Goal: Task Accomplishment & Management: Manage account settings

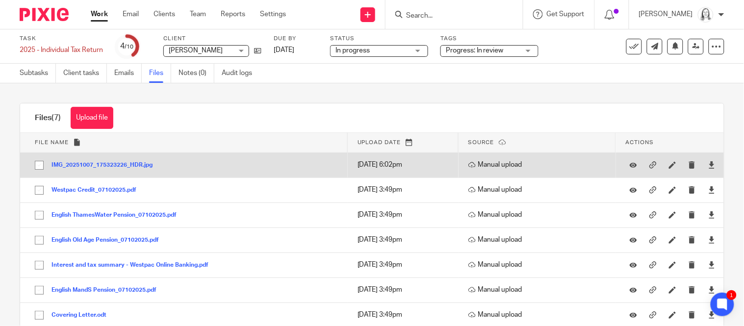
scroll to position [22, 0]
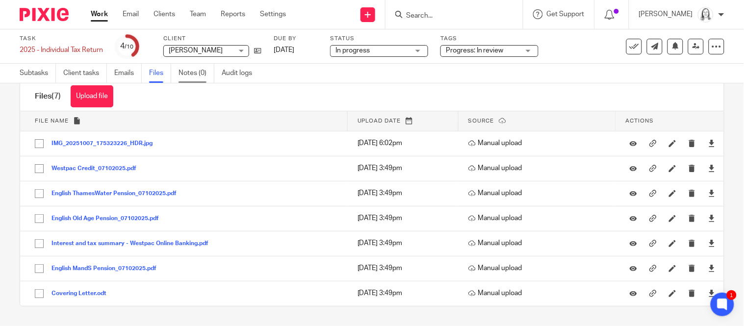
click at [191, 78] on link "Notes (0)" at bounding box center [197, 73] width 36 height 19
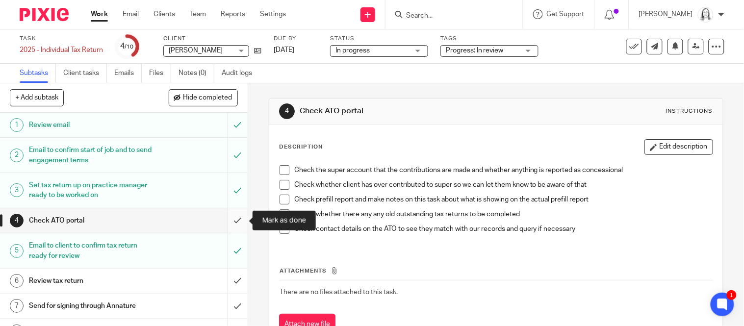
click at [236, 220] on input "submit" at bounding box center [124, 221] width 248 height 25
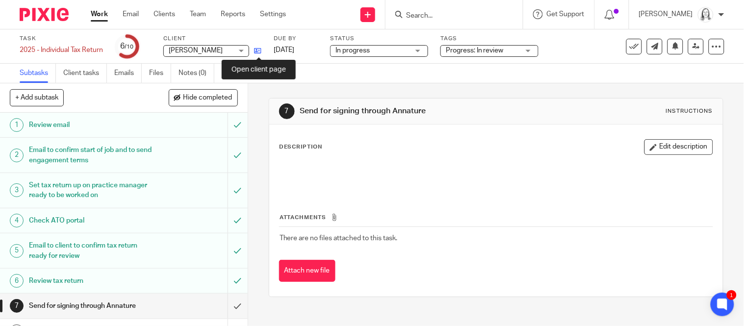
click at [259, 51] on icon at bounding box center [257, 50] width 7 height 7
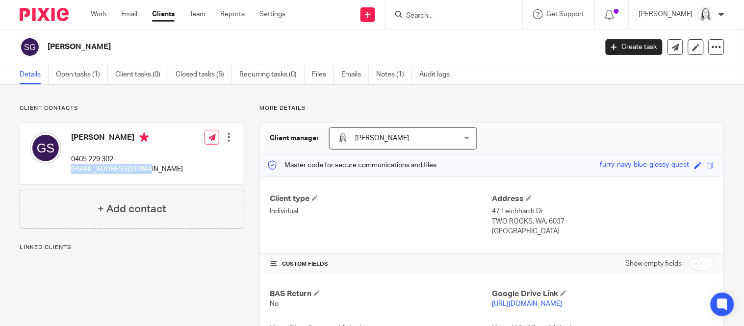
drag, startPoint x: 70, startPoint y: 169, endPoint x: 162, endPoint y: 166, distance: 91.8
click at [162, 166] on div "Graham Snow 0405 229 302 snowgraham@gmail.com Edit contact Create client from c…" at bounding box center [132, 154] width 224 height 62
copy p "snowgraham@gmail.com"
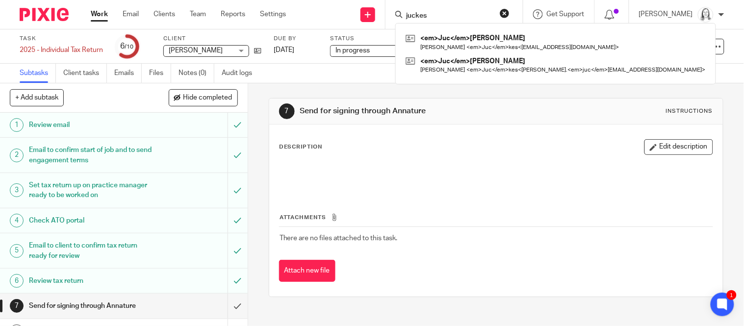
type input "juckes"
click button "submit" at bounding box center [0, 0] width 0 height 0
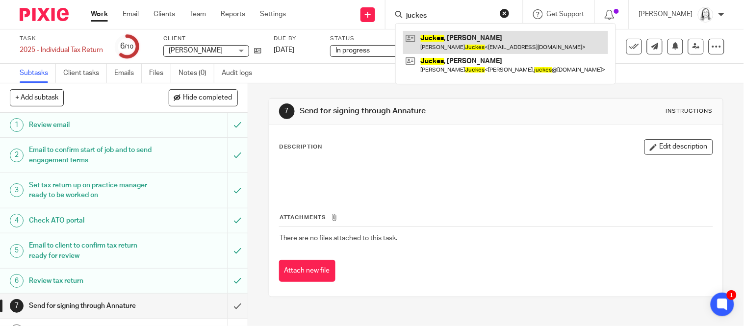
click at [431, 35] on link at bounding box center [505, 42] width 205 height 23
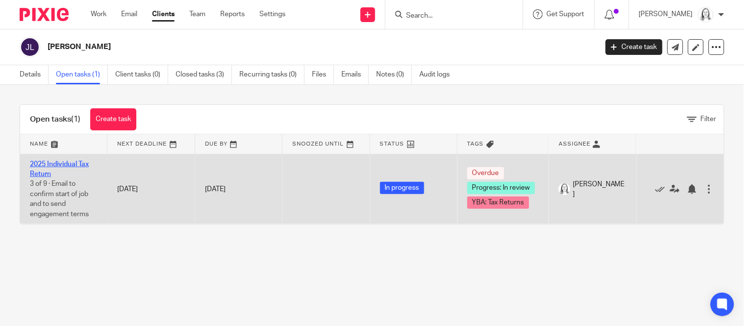
click at [62, 162] on link "2025 Individual Tax Return" at bounding box center [59, 169] width 59 height 17
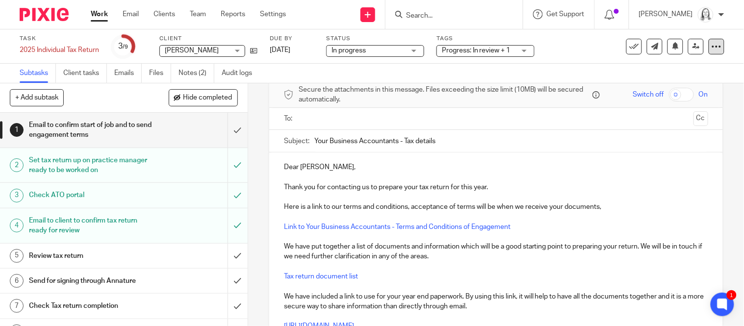
click at [719, 45] on icon at bounding box center [717, 47] width 10 height 10
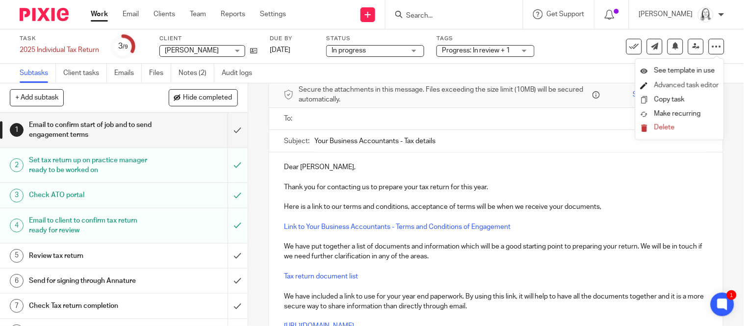
click at [663, 87] on link "Advanced task editor" at bounding box center [686, 85] width 65 height 7
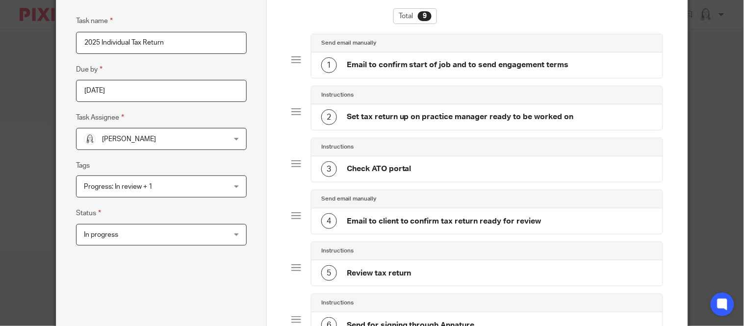
scroll to position [83, 0]
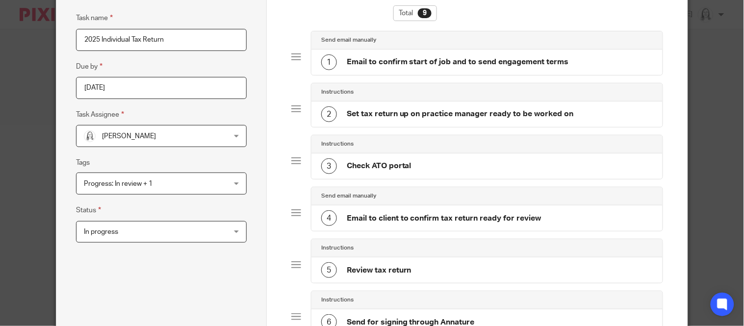
click at [451, 62] on h4 "Email to confirm start of job and to send engagement terms" at bounding box center [458, 62] width 222 height 10
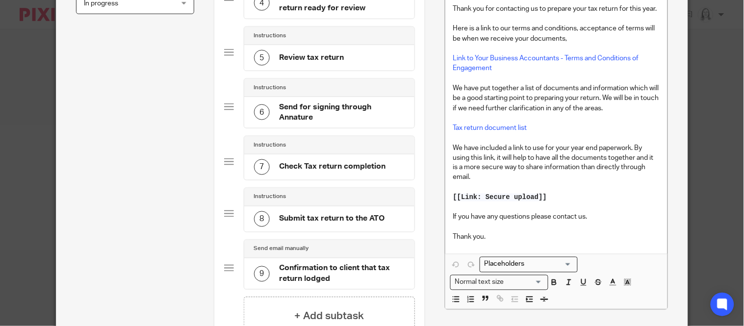
scroll to position [433, 0]
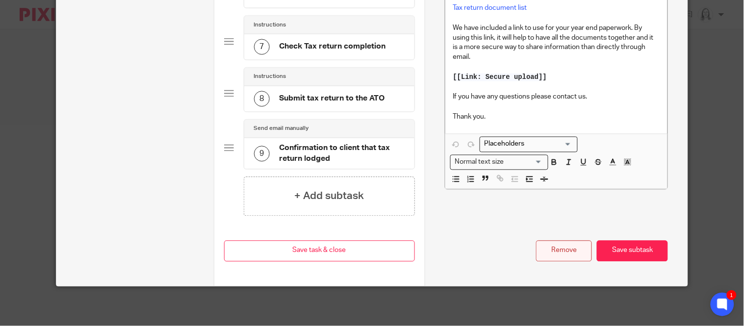
click at [572, 254] on button "Remove" at bounding box center [564, 251] width 56 height 21
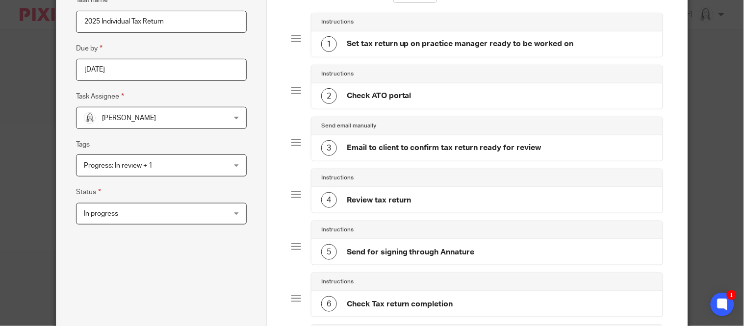
scroll to position [355, 0]
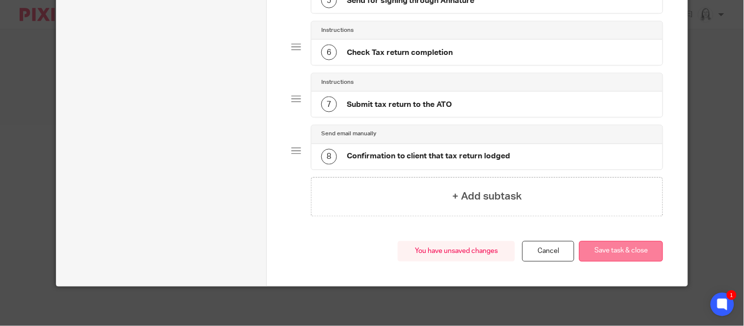
click at [625, 250] on button "Save task & close" at bounding box center [621, 251] width 84 height 21
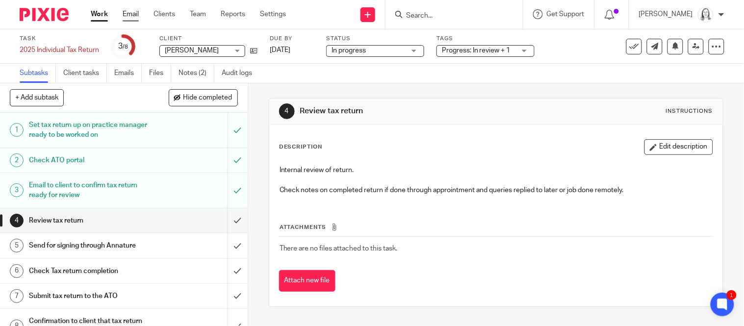
click at [131, 14] on link "Email" at bounding box center [131, 14] width 16 height 10
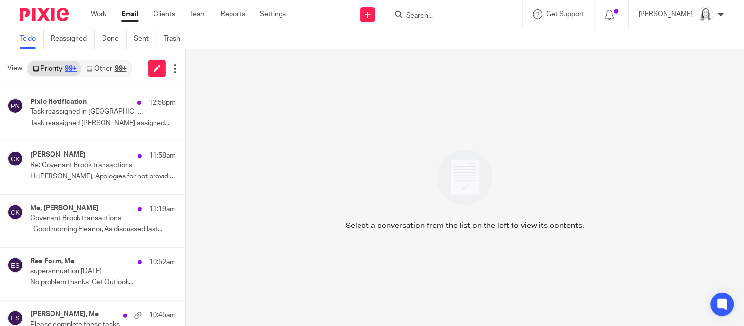
click at [105, 69] on link "Other 99+" at bounding box center [106, 69] width 50 height 16
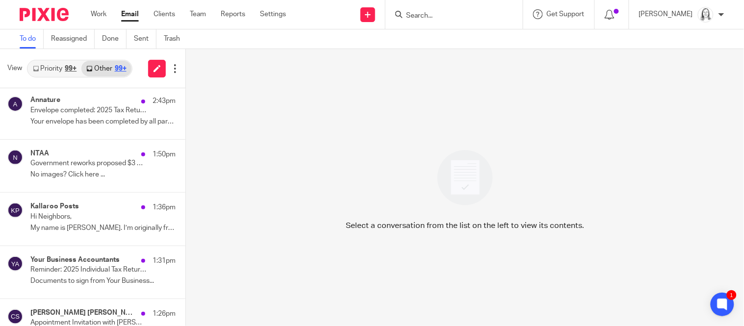
scroll to position [219, 0]
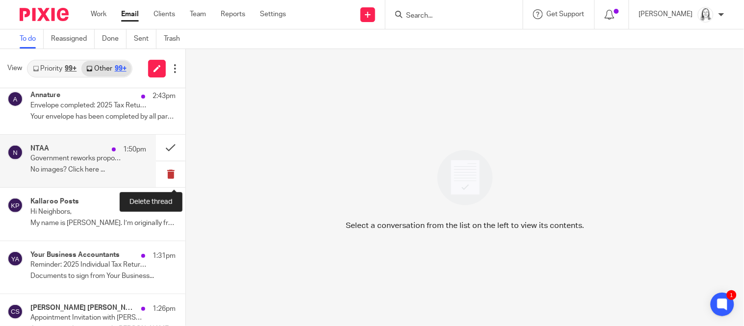
click at [169, 175] on button at bounding box center [170, 174] width 29 height 26
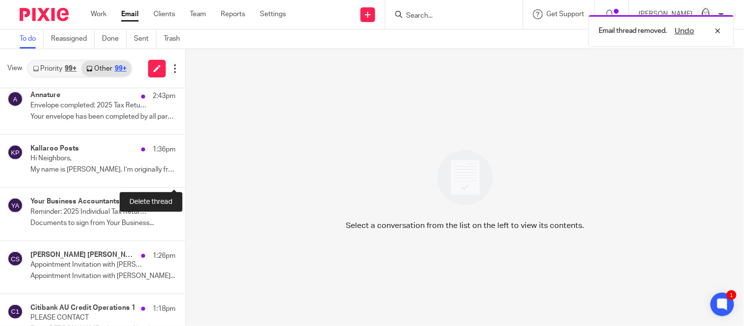
click at [185, 175] on button at bounding box center [189, 174] width 8 height 26
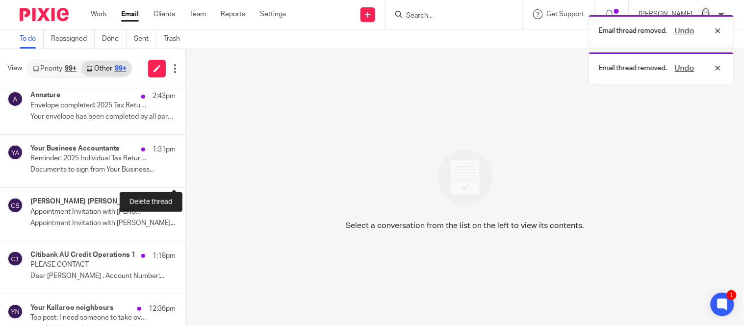
click at [185, 175] on button at bounding box center [189, 174] width 8 height 26
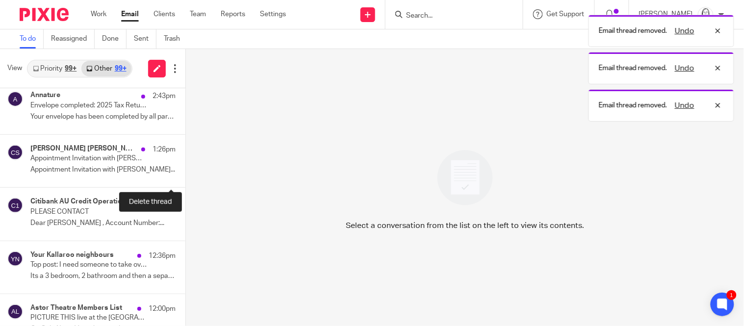
click at [185, 175] on button at bounding box center [189, 174] width 8 height 26
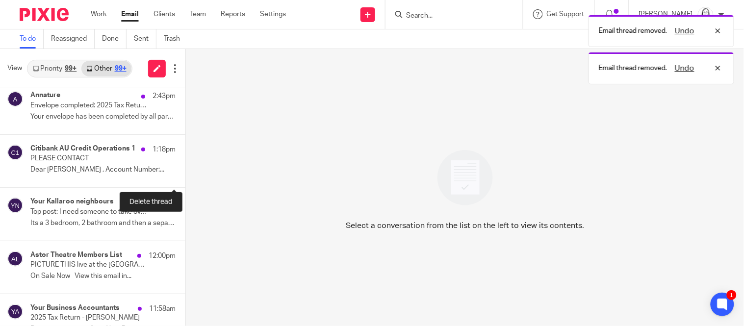
click at [185, 175] on button at bounding box center [189, 174] width 8 height 26
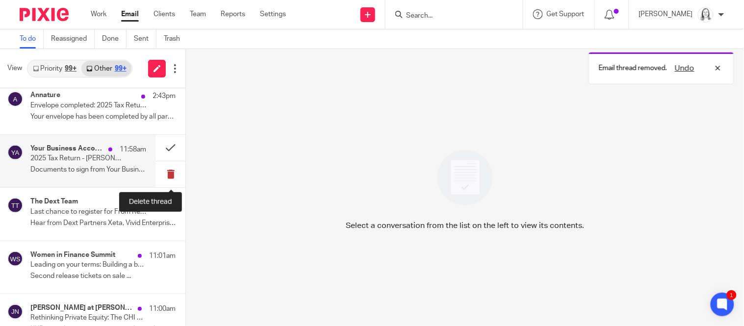
click at [172, 176] on button at bounding box center [170, 174] width 29 height 26
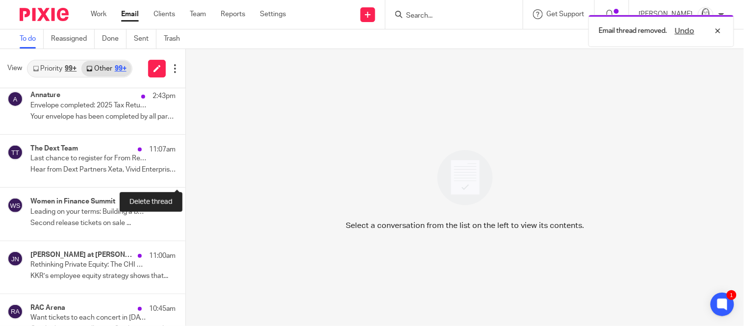
click at [185, 176] on button at bounding box center [189, 174] width 8 height 26
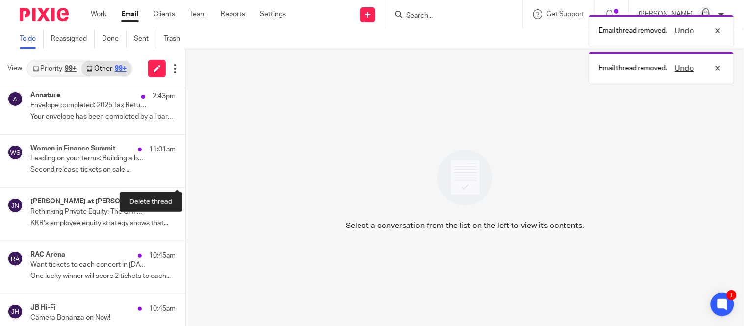
click at [185, 176] on button at bounding box center [189, 174] width 8 height 26
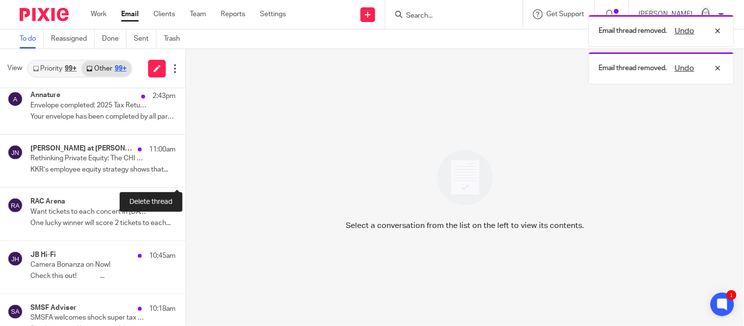
click at [185, 176] on button at bounding box center [189, 174] width 8 height 26
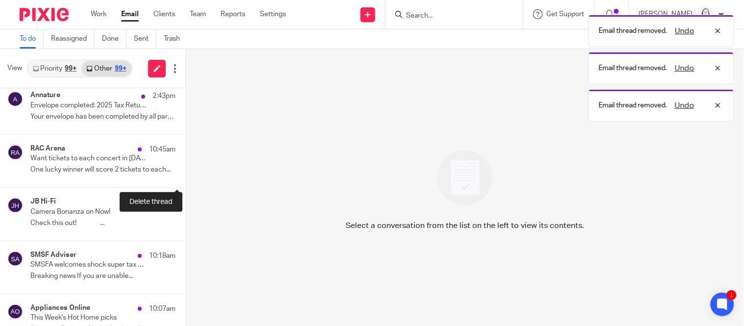
click at [185, 176] on button at bounding box center [189, 174] width 8 height 26
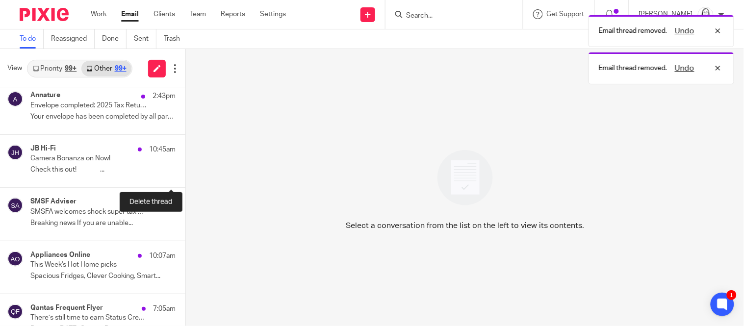
click at [185, 176] on button at bounding box center [189, 174] width 8 height 26
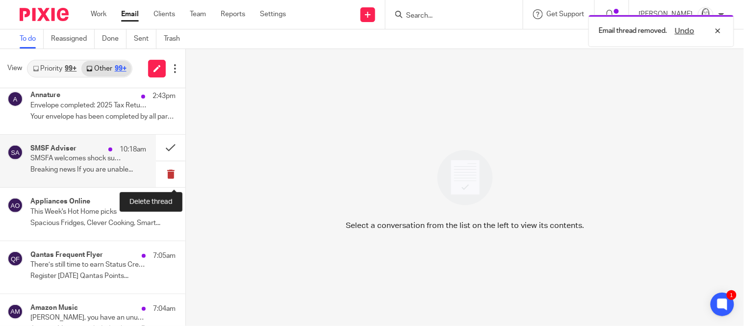
click at [170, 176] on button at bounding box center [170, 174] width 29 height 26
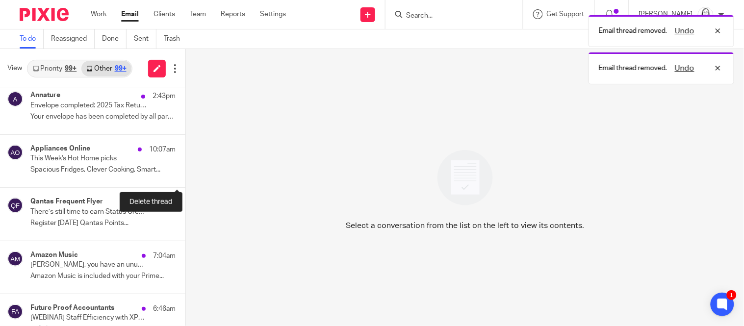
click at [185, 176] on button at bounding box center [189, 174] width 8 height 26
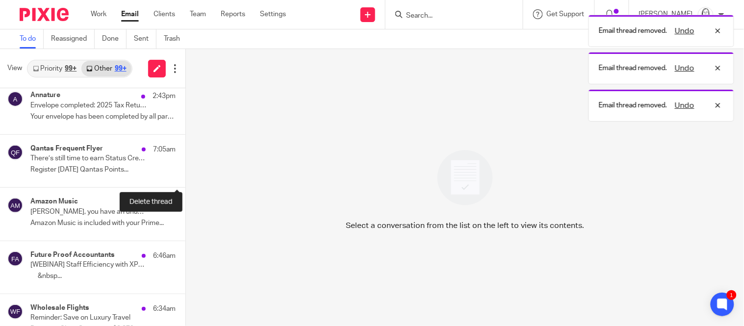
click at [185, 176] on button at bounding box center [189, 174] width 8 height 26
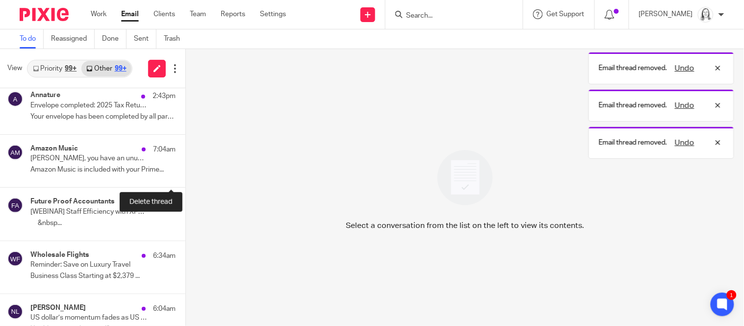
click at [185, 176] on button at bounding box center [189, 174] width 8 height 26
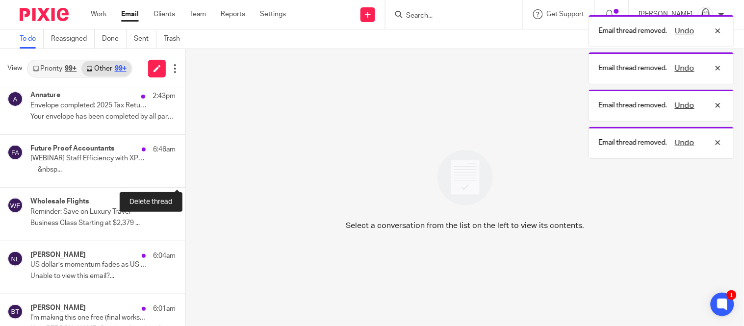
click at [185, 176] on button at bounding box center [189, 174] width 8 height 26
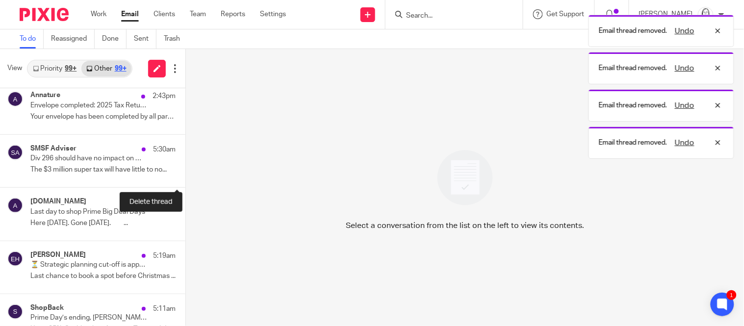
click at [185, 176] on button at bounding box center [189, 174] width 8 height 26
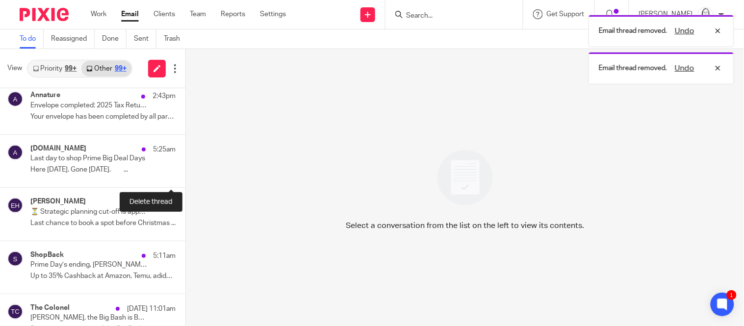
click at [185, 176] on button at bounding box center [189, 174] width 8 height 26
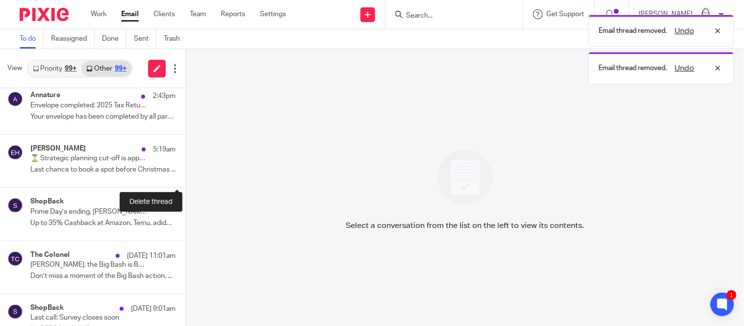
click at [185, 176] on button at bounding box center [189, 174] width 8 height 26
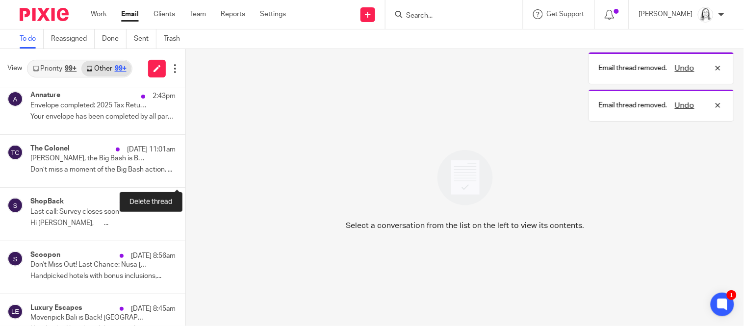
click at [185, 176] on button at bounding box center [189, 174] width 8 height 26
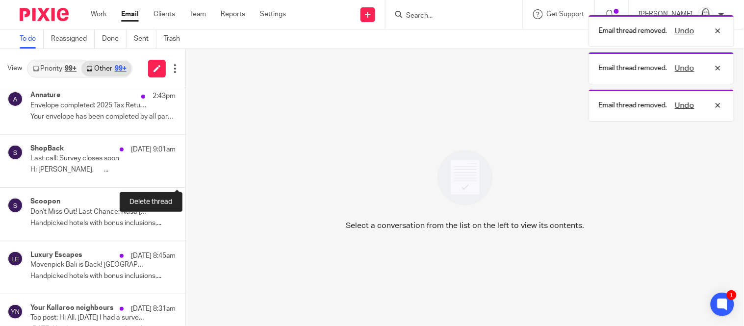
click at [185, 176] on button at bounding box center [189, 174] width 8 height 26
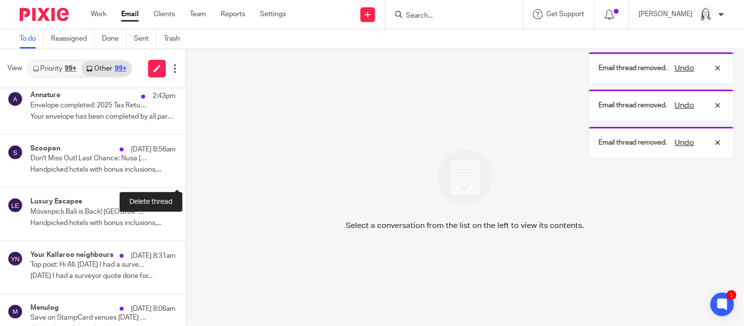
click at [185, 176] on button at bounding box center [189, 174] width 8 height 26
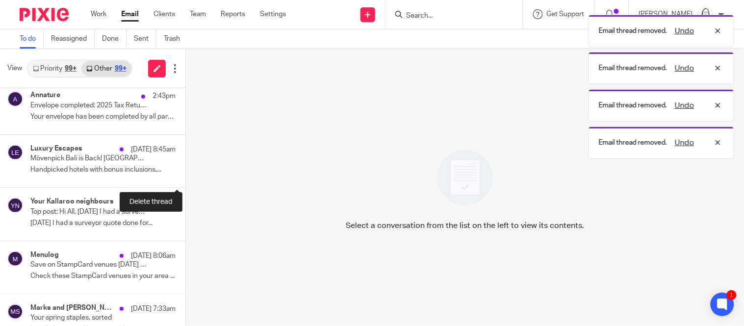
click at [185, 176] on button at bounding box center [189, 174] width 8 height 26
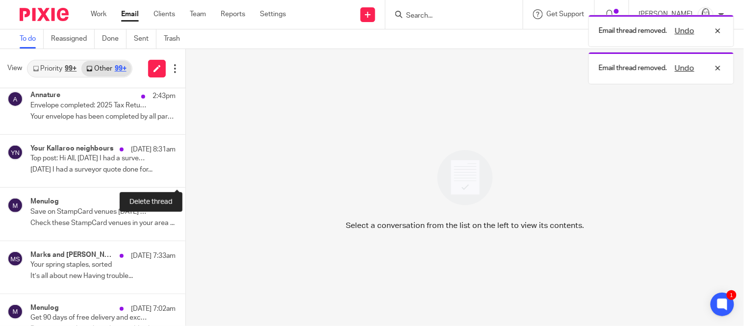
click at [185, 176] on button at bounding box center [189, 174] width 8 height 26
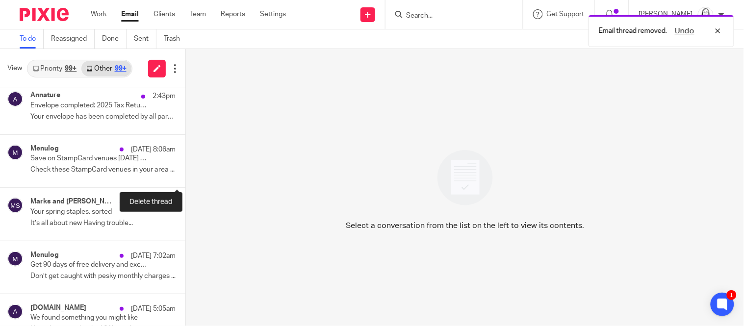
click at [185, 176] on button at bounding box center [189, 174] width 8 height 26
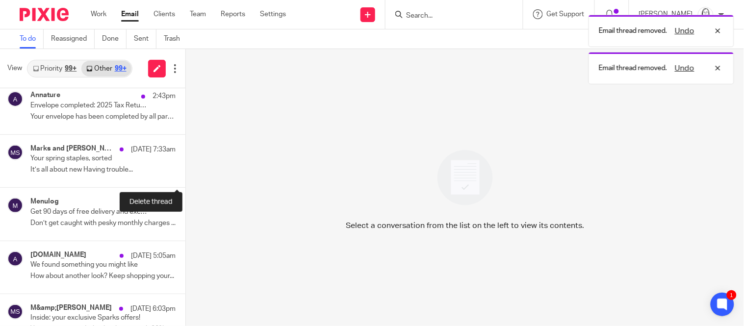
click at [185, 176] on button at bounding box center [189, 174] width 8 height 26
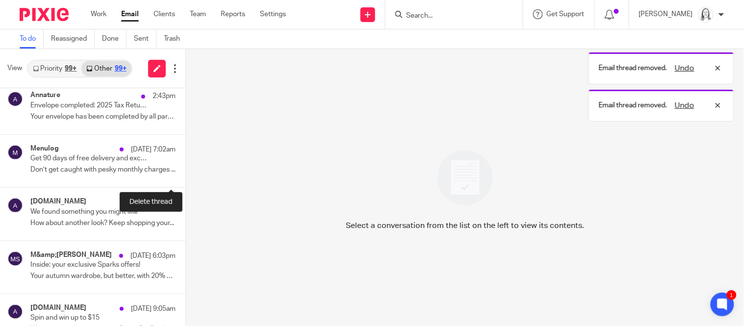
click at [185, 176] on button at bounding box center [189, 174] width 8 height 26
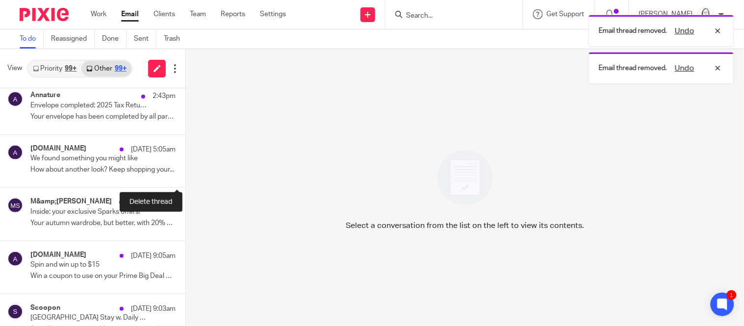
click at [185, 176] on button at bounding box center [189, 174] width 8 height 26
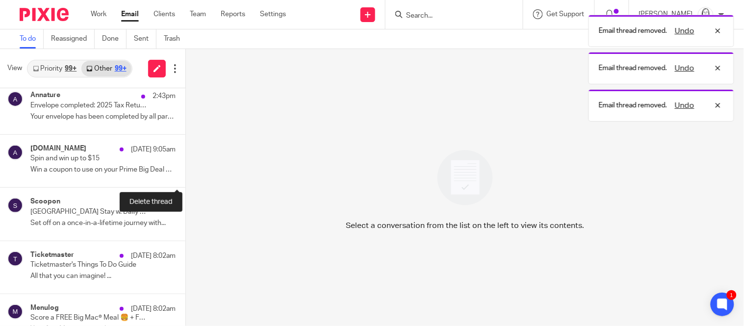
click at [185, 176] on button at bounding box center [189, 174] width 8 height 26
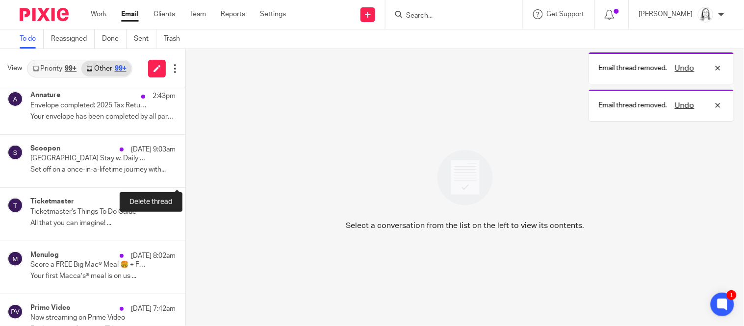
click at [185, 176] on button at bounding box center [189, 174] width 8 height 26
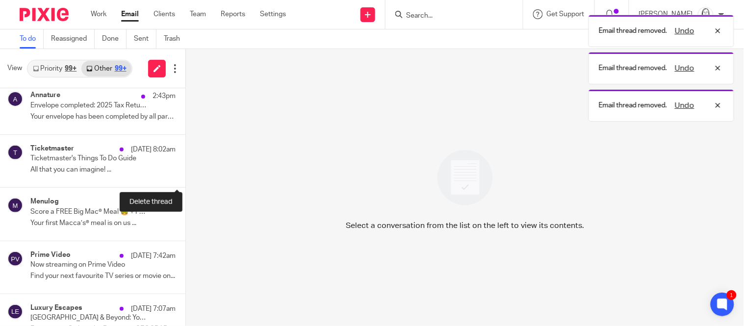
click at [185, 176] on button at bounding box center [189, 174] width 8 height 26
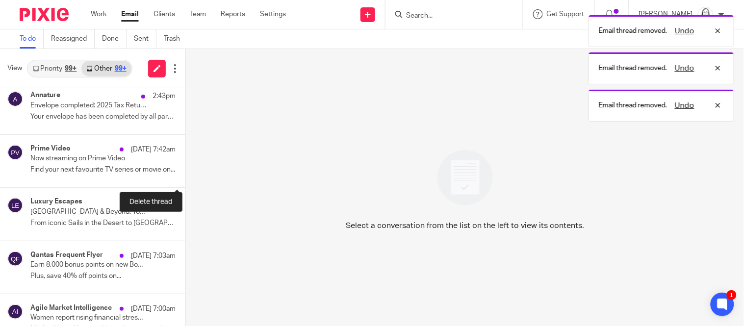
click at [185, 176] on button at bounding box center [189, 174] width 8 height 26
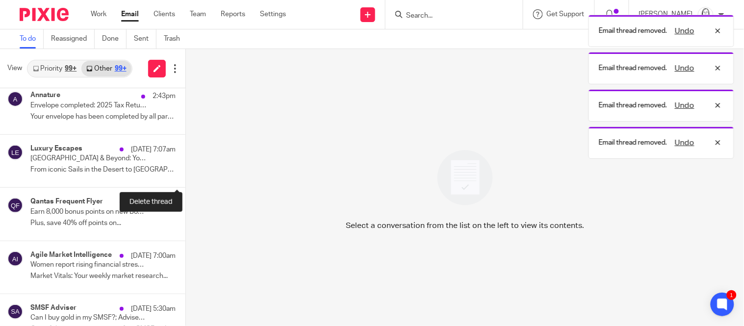
click at [185, 176] on button at bounding box center [189, 174] width 8 height 26
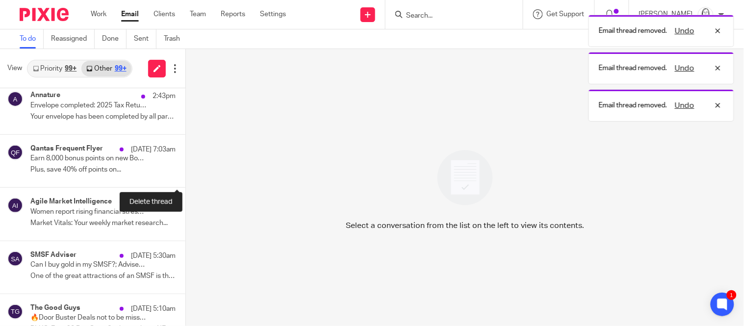
click at [185, 176] on button at bounding box center [189, 174] width 8 height 26
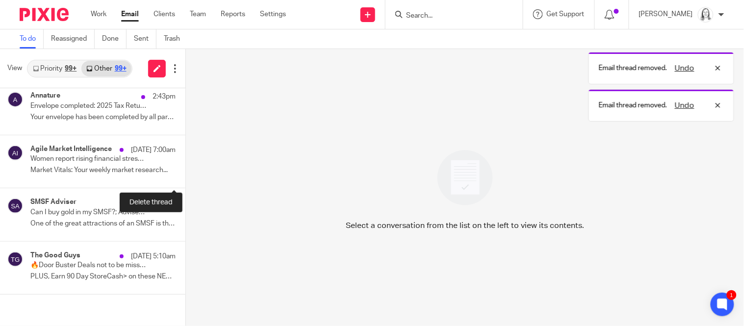
scroll to position [219, 0]
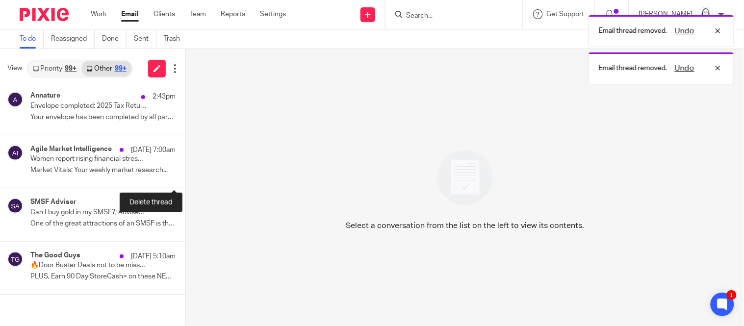
click at [185, 176] on button at bounding box center [189, 175] width 8 height 26
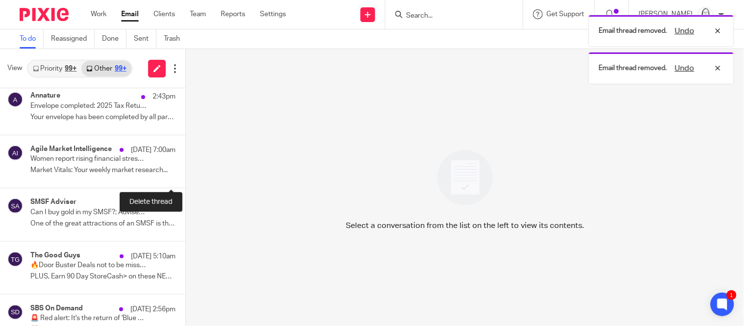
scroll to position [219, 0]
click at [185, 176] on button at bounding box center [189, 174] width 8 height 26
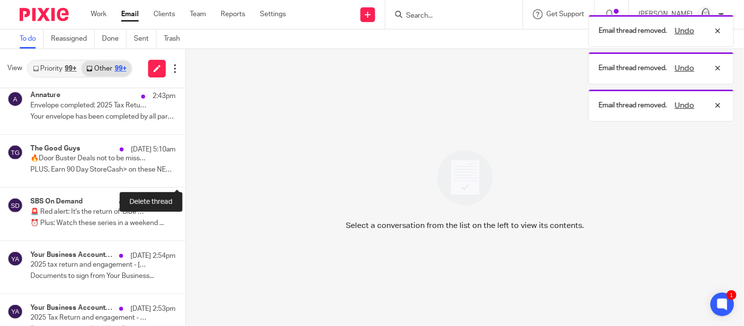
click at [185, 176] on button at bounding box center [189, 174] width 8 height 26
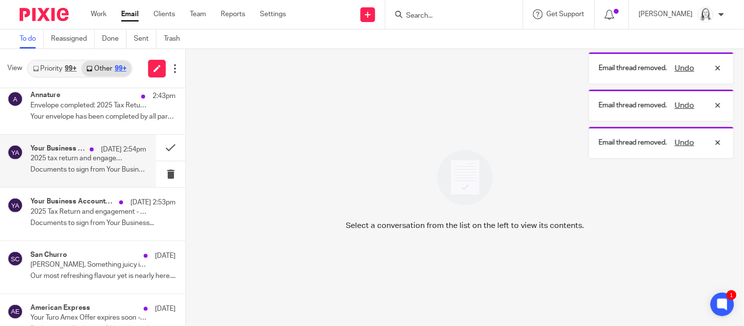
click at [79, 157] on p "2025 tax return and engagement - Anne Foxall" at bounding box center [76, 159] width 93 height 8
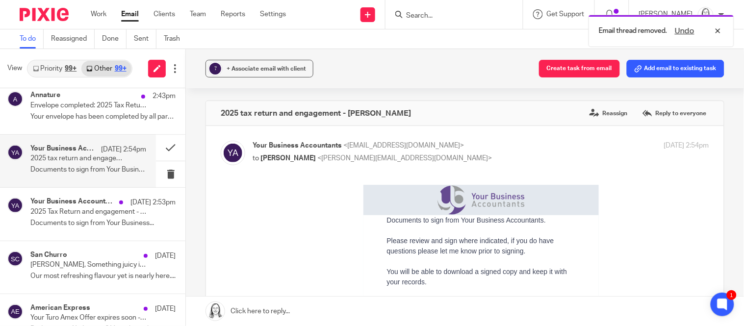
scroll to position [0, 0]
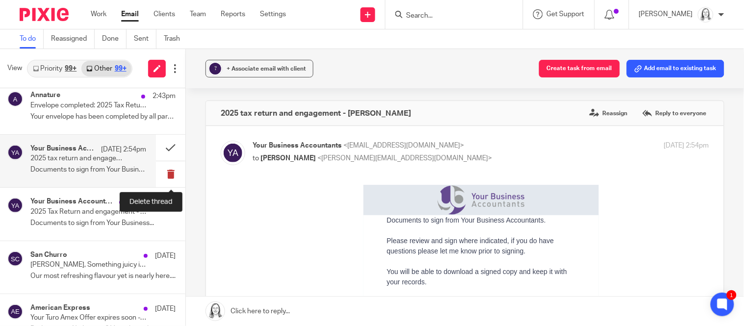
click at [172, 175] on button at bounding box center [170, 174] width 29 height 26
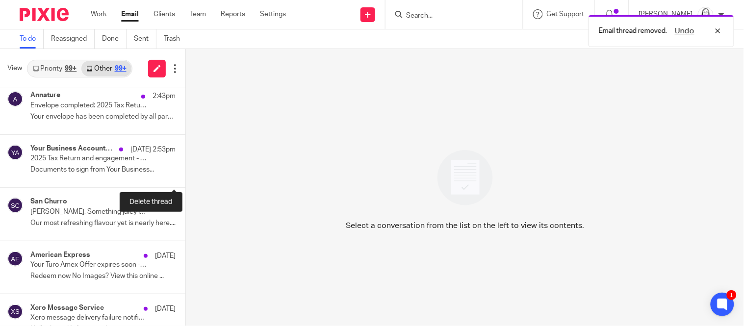
click at [185, 175] on button at bounding box center [189, 174] width 8 height 26
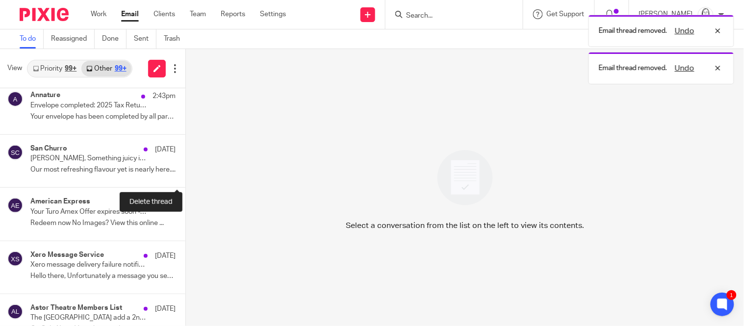
click at [185, 175] on button at bounding box center [189, 174] width 8 height 26
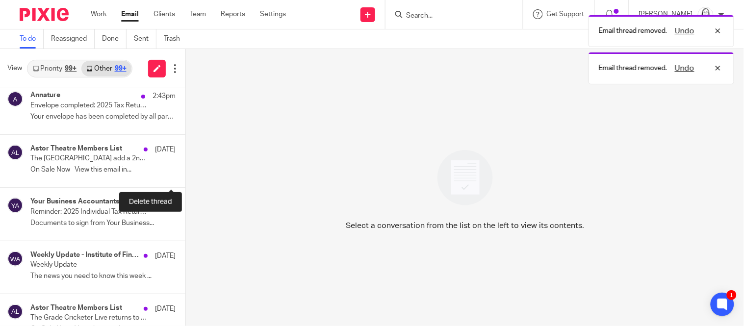
click at [185, 175] on button at bounding box center [189, 174] width 8 height 26
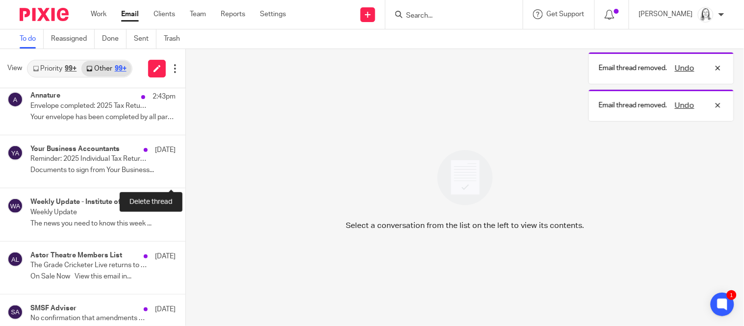
scroll to position [219, 0]
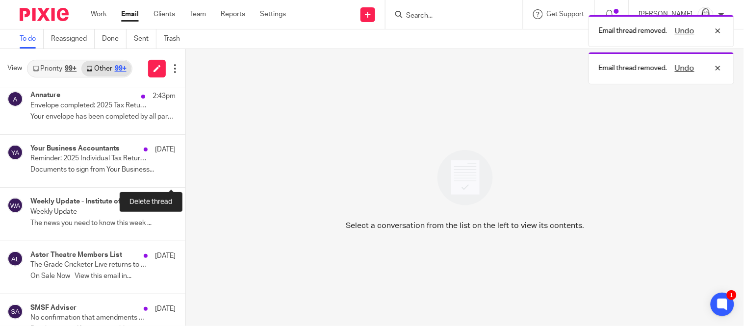
click at [185, 175] on button at bounding box center [189, 174] width 8 height 26
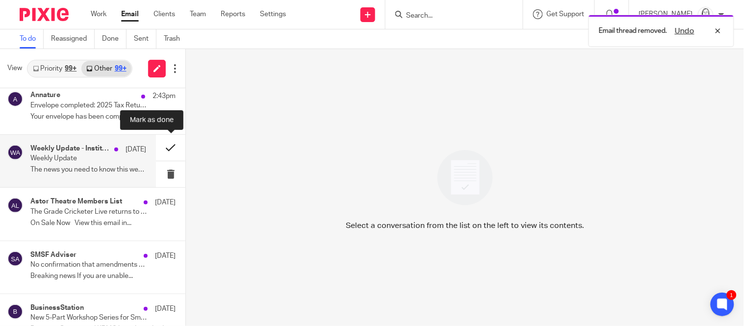
click at [170, 148] on button at bounding box center [170, 148] width 29 height 26
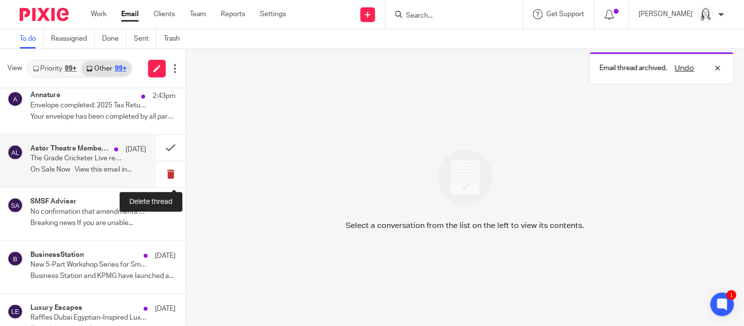
click at [170, 174] on button at bounding box center [170, 174] width 29 height 26
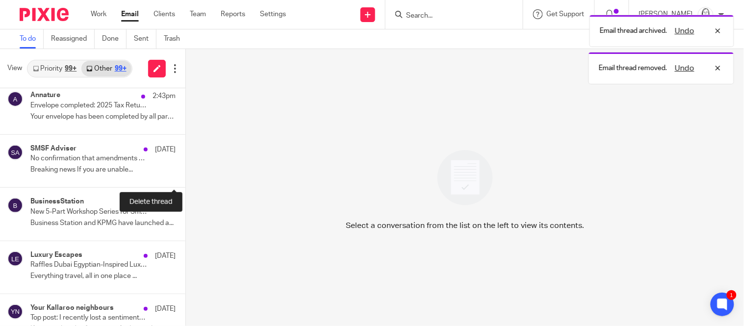
click at [185, 174] on button at bounding box center [189, 174] width 8 height 26
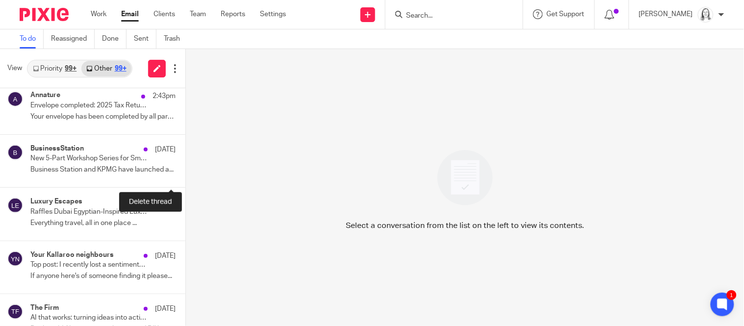
click at [185, 174] on button at bounding box center [189, 174] width 8 height 26
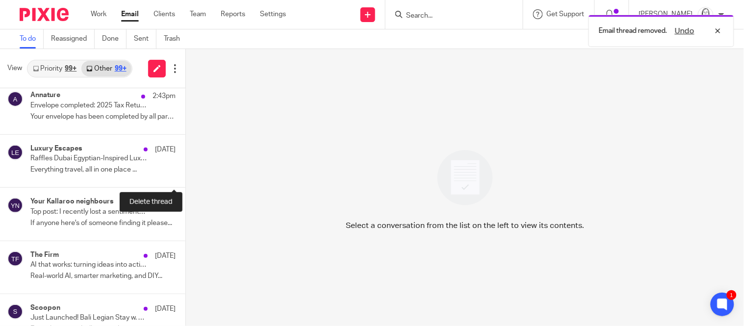
click at [185, 174] on button at bounding box center [189, 174] width 8 height 26
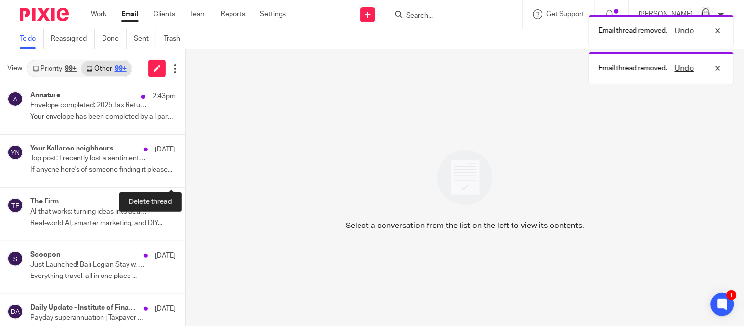
click at [185, 174] on button at bounding box center [189, 174] width 8 height 26
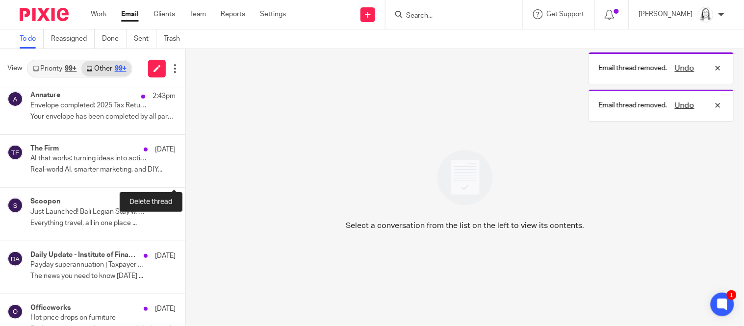
click at [185, 174] on button at bounding box center [189, 174] width 8 height 26
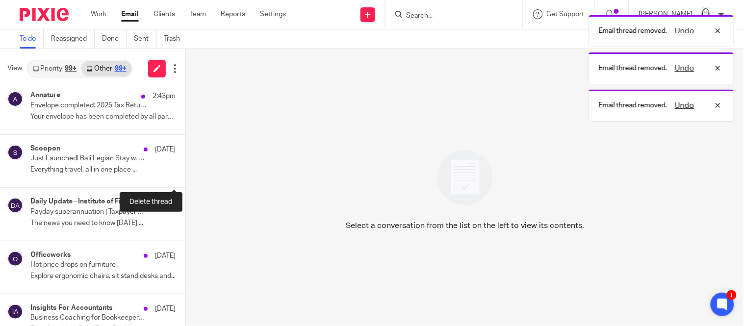
click at [185, 174] on button at bounding box center [189, 174] width 8 height 26
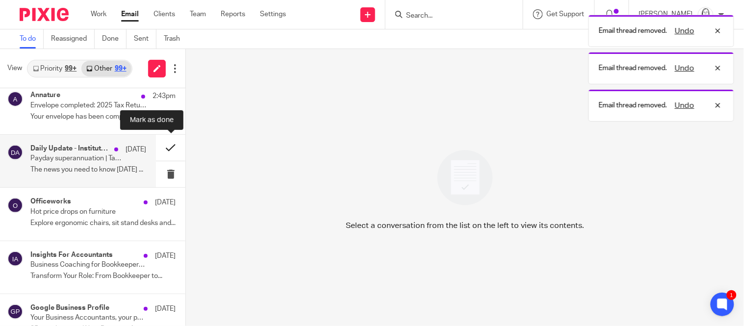
click at [171, 149] on button at bounding box center [170, 148] width 29 height 26
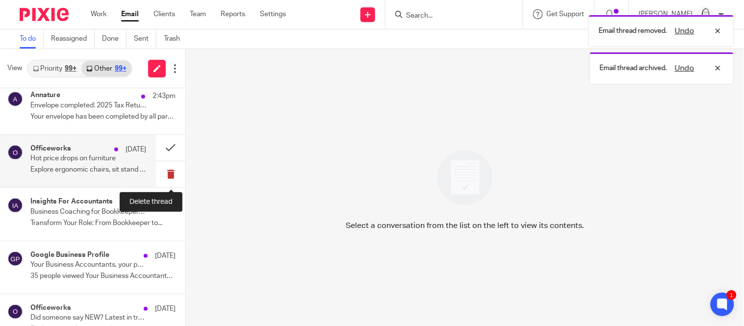
click at [173, 176] on button at bounding box center [170, 174] width 29 height 26
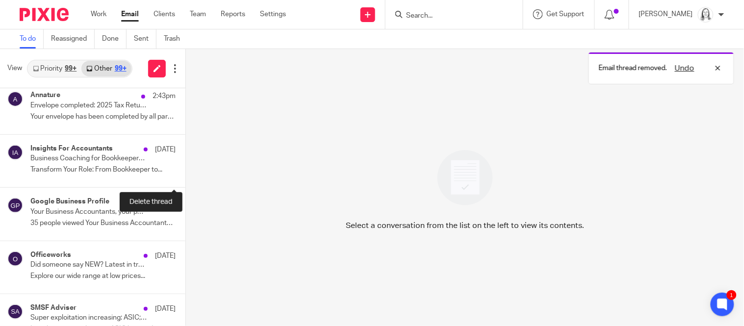
click at [185, 176] on button at bounding box center [189, 174] width 8 height 26
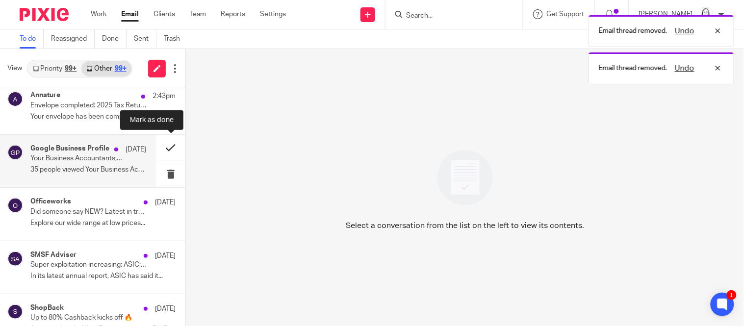
click at [170, 149] on button at bounding box center [170, 148] width 29 height 26
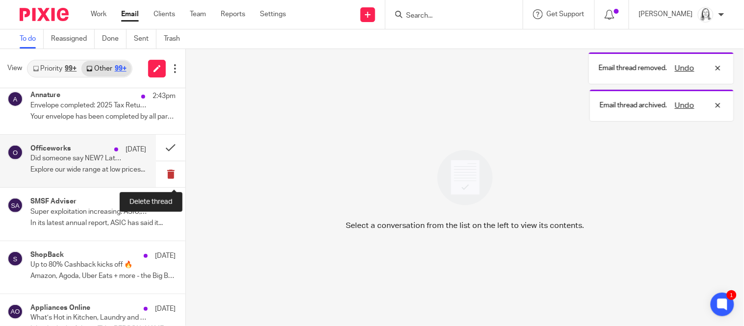
click at [170, 175] on button at bounding box center [170, 174] width 29 height 26
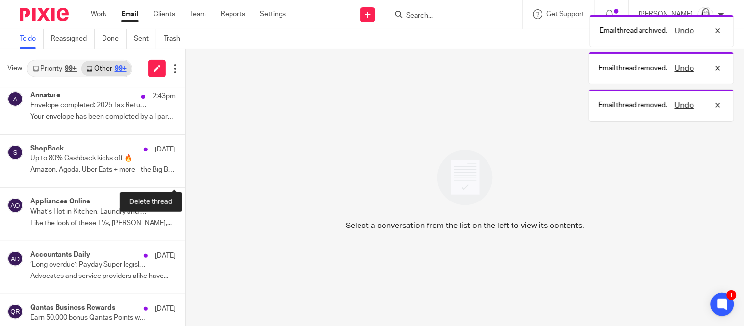
click at [185, 175] on button at bounding box center [189, 174] width 8 height 26
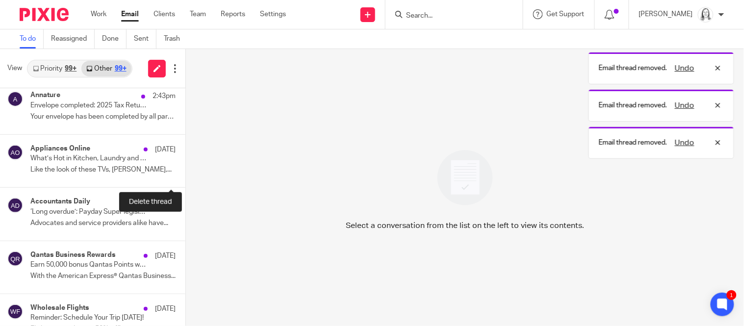
click at [185, 175] on button at bounding box center [189, 174] width 8 height 26
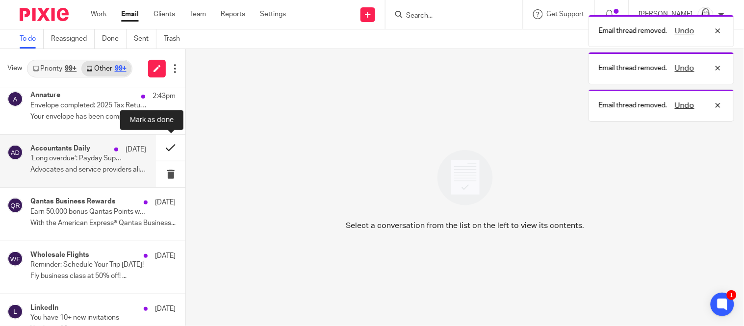
click at [171, 150] on button at bounding box center [170, 148] width 29 height 26
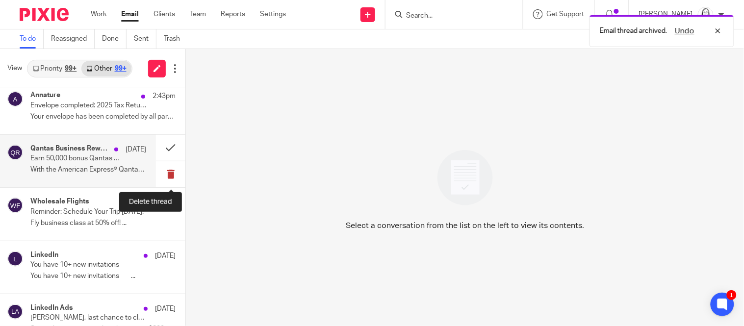
click at [168, 175] on button at bounding box center [170, 174] width 29 height 26
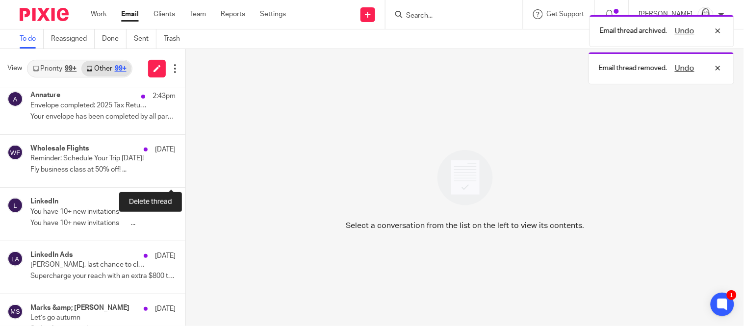
click at [185, 175] on button at bounding box center [189, 174] width 8 height 26
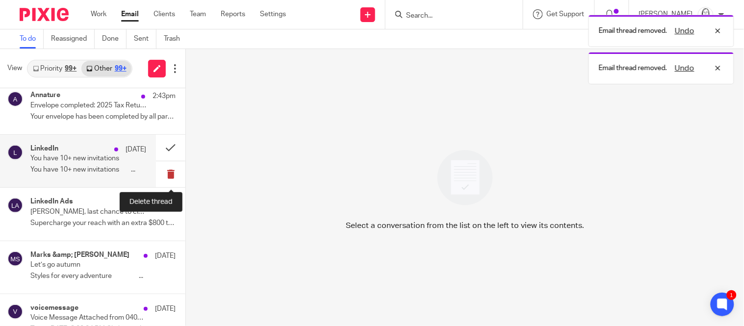
click at [169, 175] on button at bounding box center [170, 174] width 29 height 26
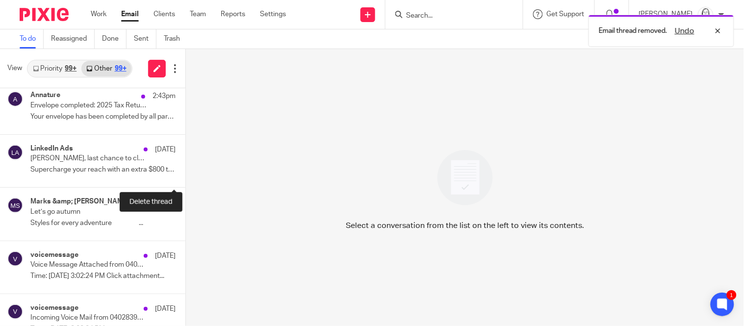
click at [185, 175] on button at bounding box center [189, 174] width 8 height 26
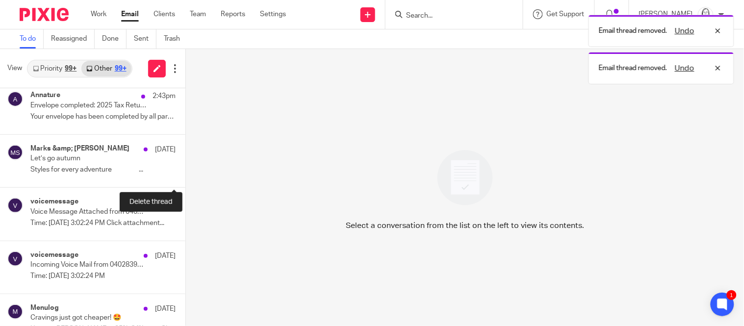
click at [185, 175] on button at bounding box center [189, 174] width 8 height 26
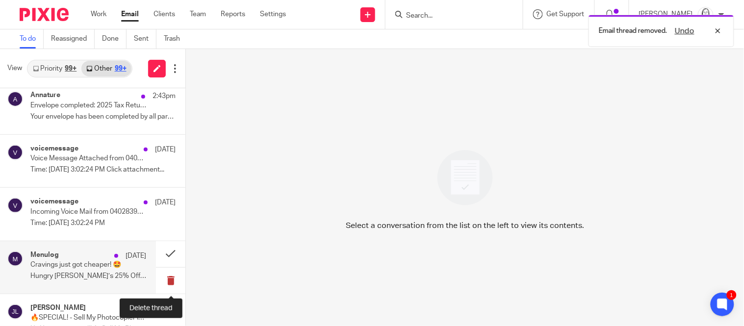
click at [171, 282] on button at bounding box center [170, 281] width 29 height 26
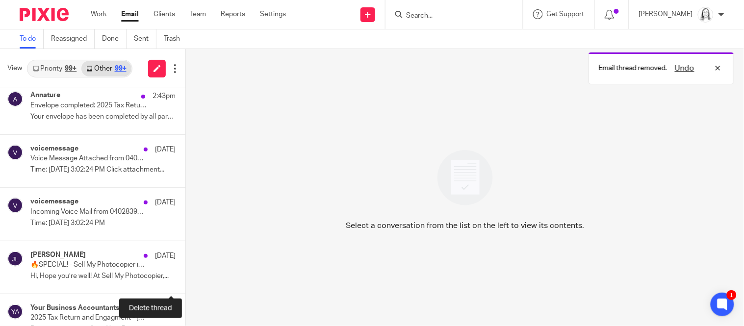
click at [185, 282] on button at bounding box center [189, 281] width 8 height 26
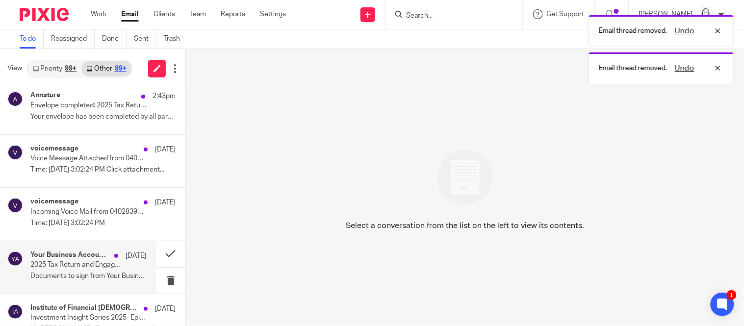
click at [78, 267] on p "2025 Tax Return and Engagment - Van Der Westhuizen, Eugene" at bounding box center [76, 265] width 93 height 8
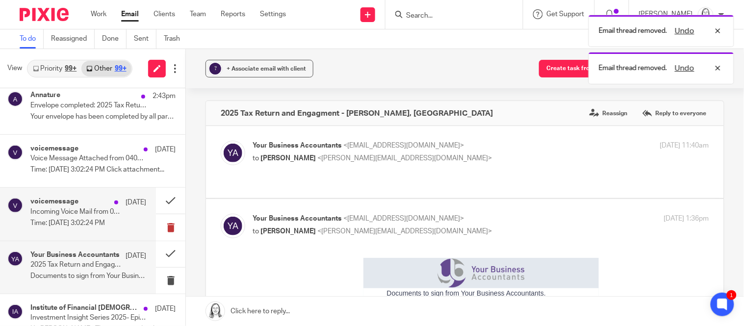
scroll to position [0, 0]
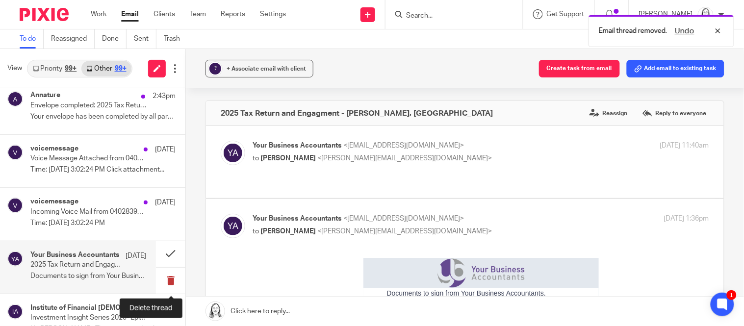
click at [171, 281] on button at bounding box center [170, 281] width 29 height 26
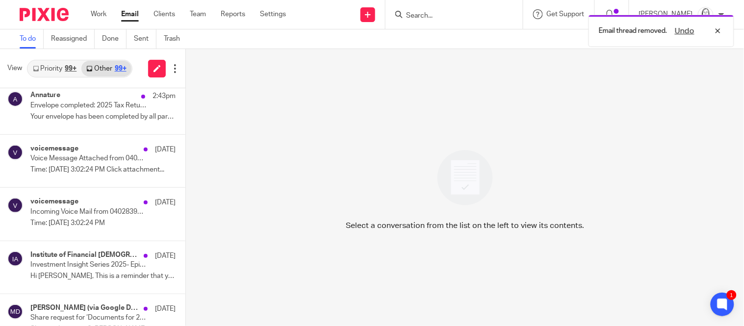
click at [101, 65] on link "Other 99+" at bounding box center [106, 69] width 50 height 16
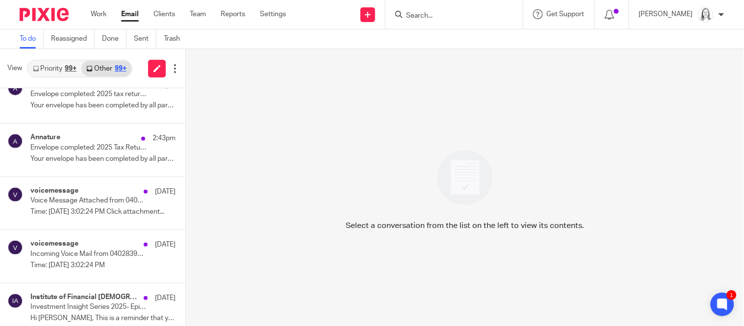
scroll to position [178, 0]
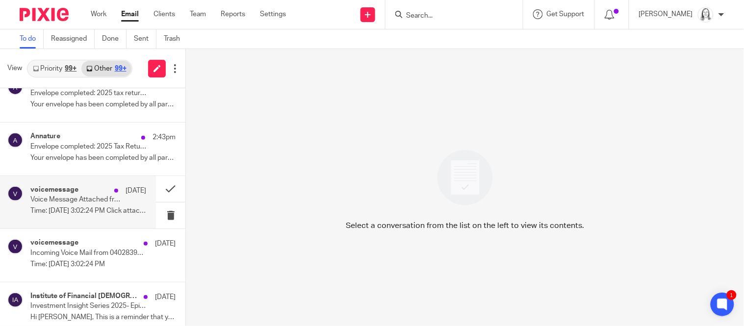
click at [131, 194] on p "9 Oct" at bounding box center [136, 191] width 21 height 10
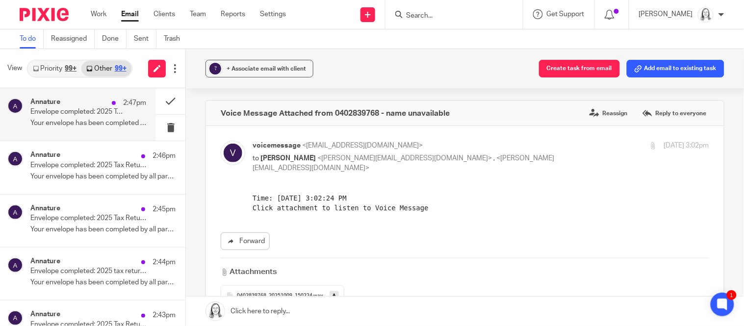
scroll to position [0, 0]
click at [84, 117] on div "Annature 2:47pm Envelope completed: 2025 Tax Return - David Cotter Your envelop…" at bounding box center [88, 114] width 116 height 33
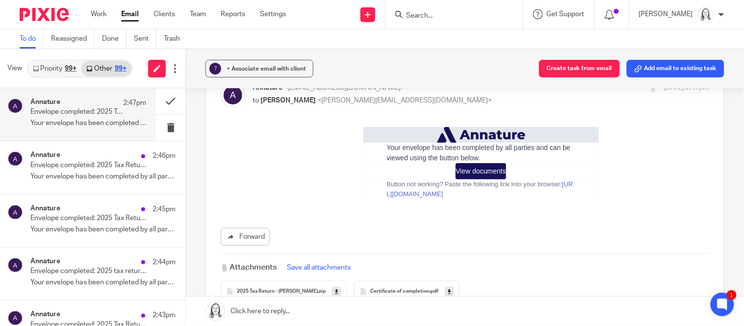
scroll to position [61, 0]
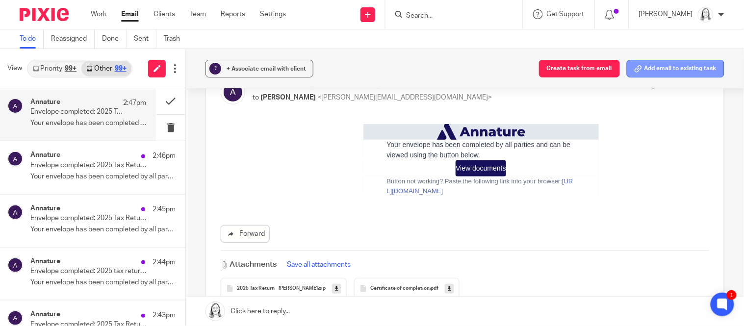
click at [672, 66] on button "Add email to existing task" at bounding box center [676, 69] width 98 height 18
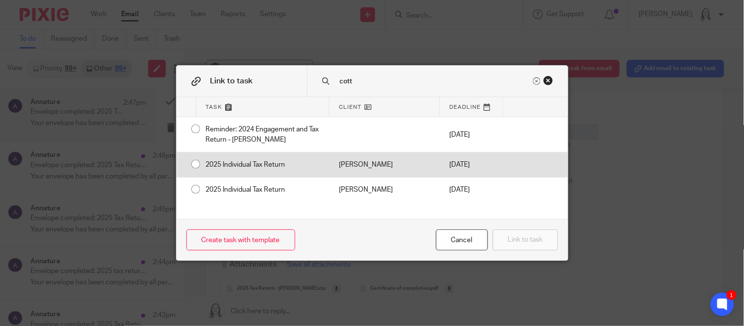
type input "cott"
click at [194, 164] on input "radio" at bounding box center [195, 164] width 19 height 19
radio input "false"
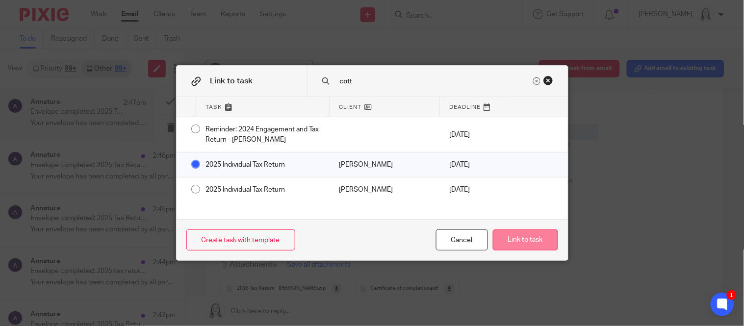
click at [520, 240] on button "Link to task" at bounding box center [525, 240] width 65 height 21
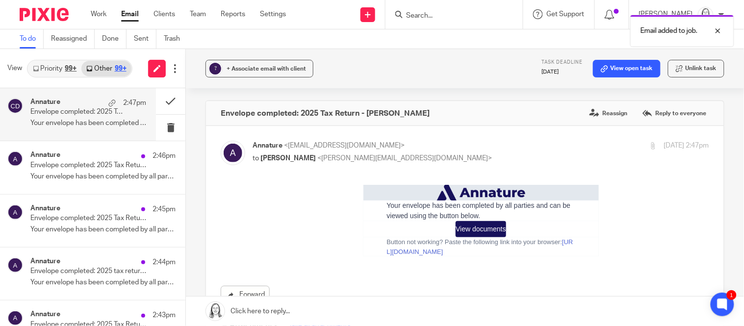
scroll to position [105, 0]
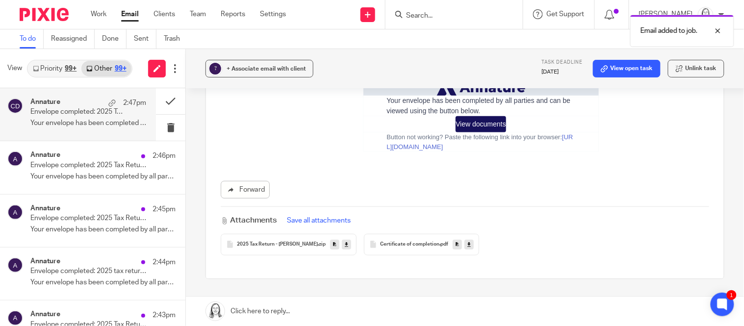
click at [339, 222] on button "Save all attachments" at bounding box center [320, 220] width 70 height 11
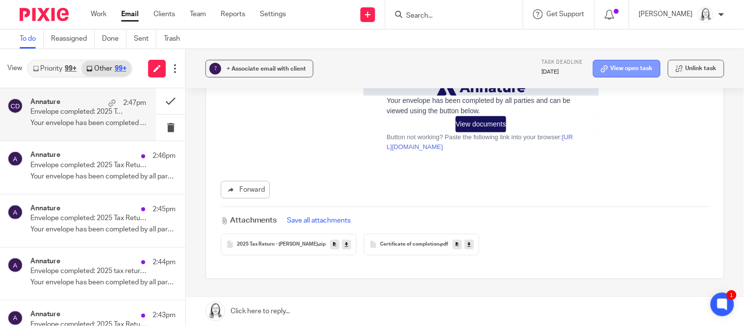
click at [613, 68] on link "View open task" at bounding box center [627, 69] width 68 height 18
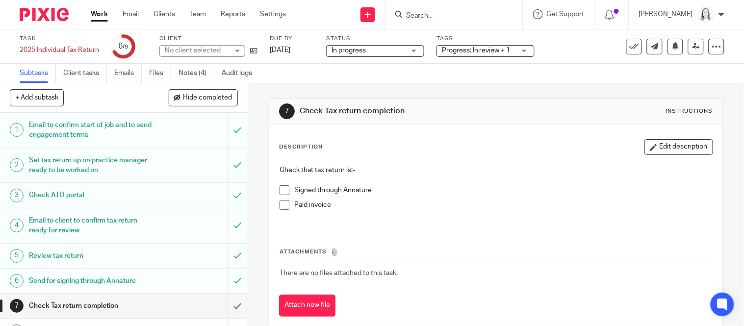
click at [284, 188] on span at bounding box center [285, 190] width 10 height 10
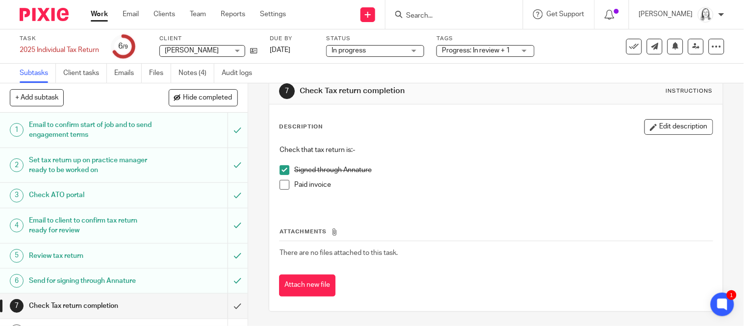
click at [412, 12] on input "Search" at bounding box center [449, 16] width 88 height 9
type input "snow"
click button "submit" at bounding box center [0, 0] width 0 height 0
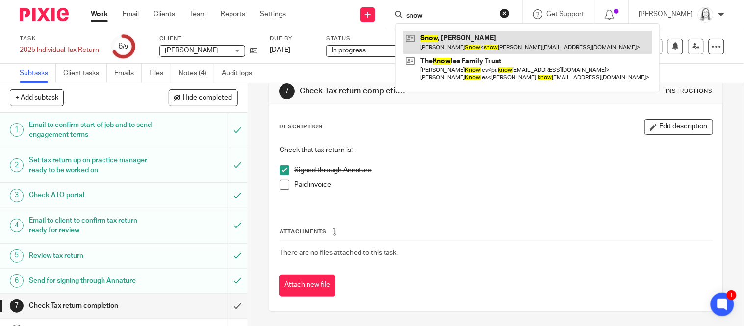
click at [430, 39] on link at bounding box center [527, 42] width 249 height 23
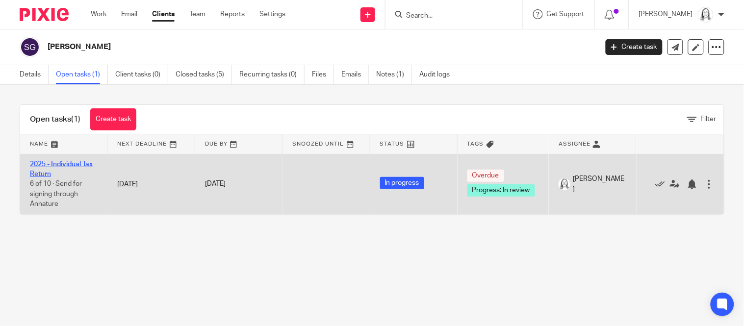
click at [51, 166] on link "2025 - Individual Tax Return" at bounding box center [61, 169] width 63 height 17
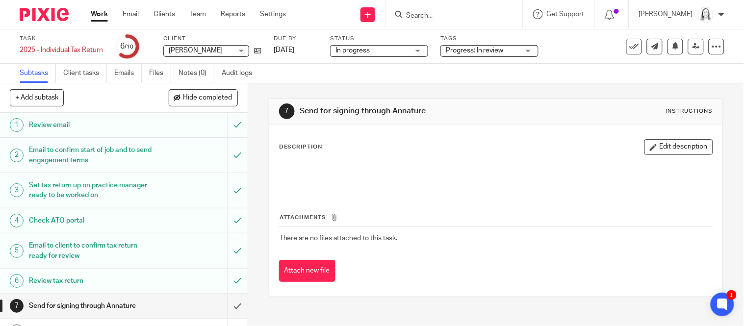
scroll to position [79, 0]
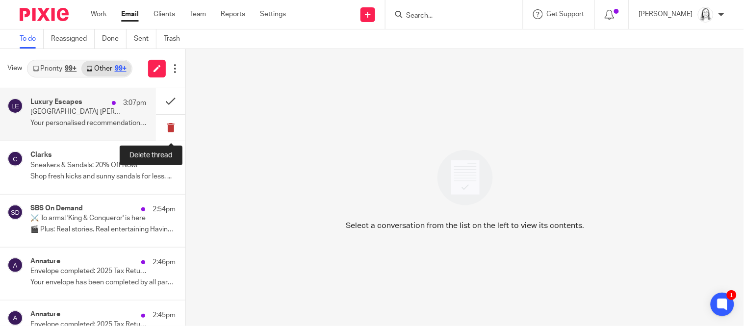
click at [172, 127] on button at bounding box center [170, 128] width 29 height 26
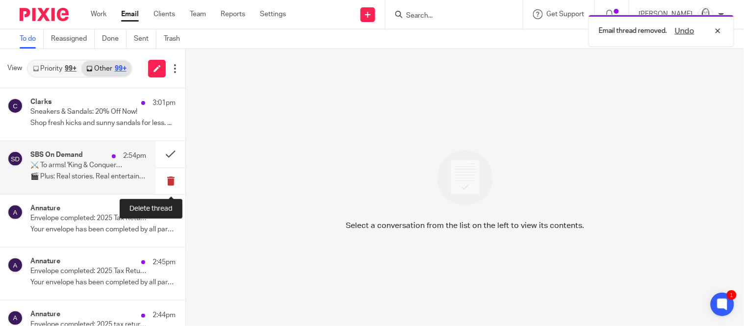
click at [170, 180] on button at bounding box center [170, 181] width 29 height 26
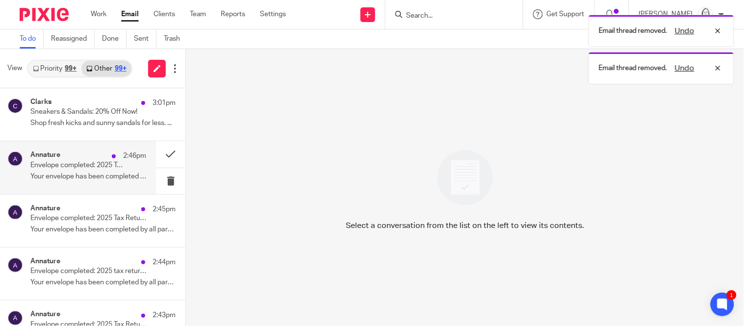
click at [72, 161] on p "Envelope completed: 2025 Tax Return and engagement - Chris Raykos" at bounding box center [76, 165] width 93 height 8
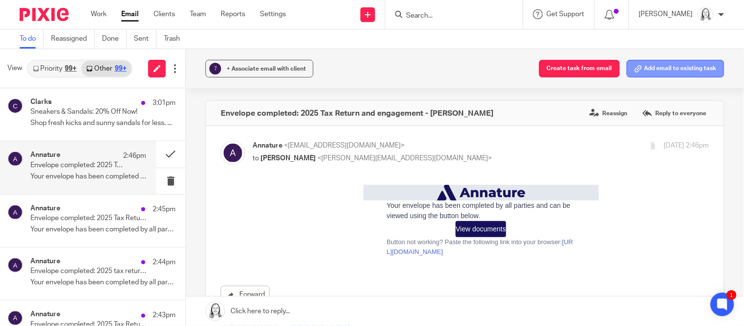
click at [653, 68] on button "Add email to existing task" at bounding box center [676, 69] width 98 height 18
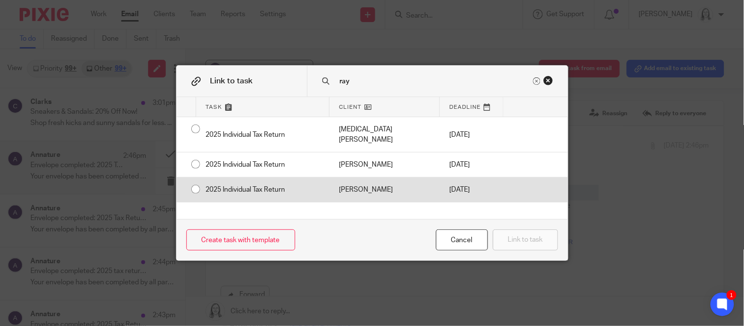
type input "ray"
click at [195, 180] on input "radio" at bounding box center [195, 189] width 19 height 19
radio input "false"
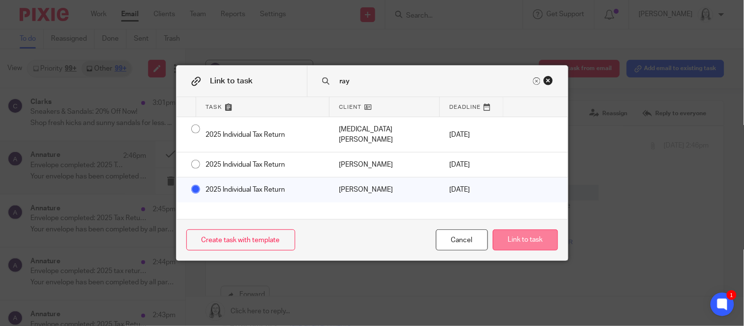
click at [512, 238] on button "Link to task" at bounding box center [525, 240] width 65 height 21
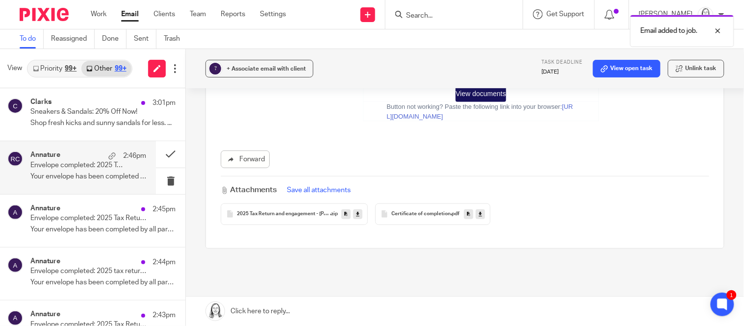
scroll to position [158, 0]
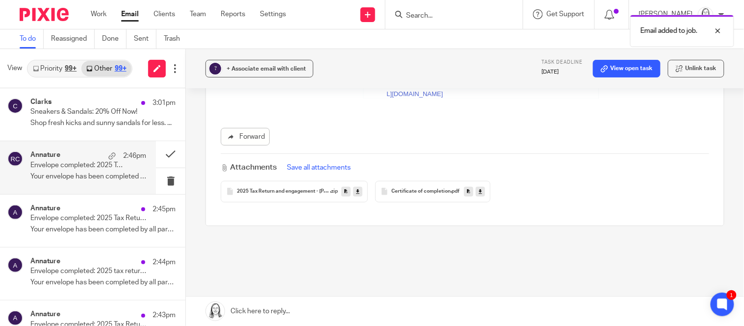
click at [332, 166] on button "Save all attachments" at bounding box center [320, 167] width 70 height 11
click at [615, 69] on link "View open task" at bounding box center [627, 69] width 68 height 18
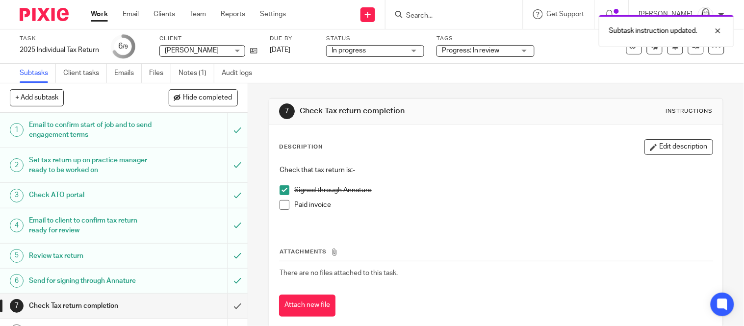
click at [286, 207] on span at bounding box center [285, 205] width 10 height 10
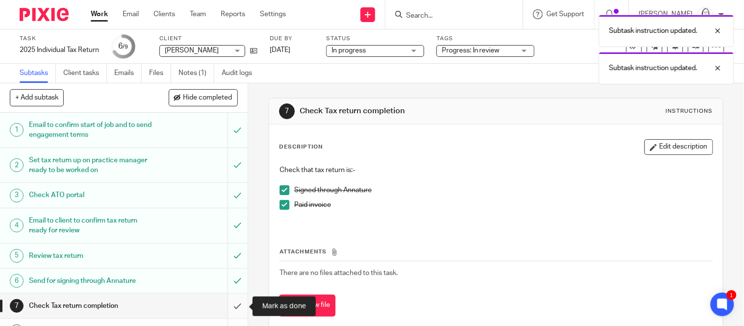
click at [237, 307] on input "submit" at bounding box center [124, 306] width 248 height 25
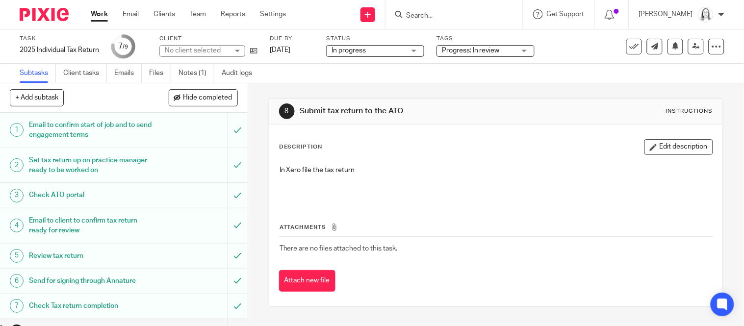
scroll to position [53, 0]
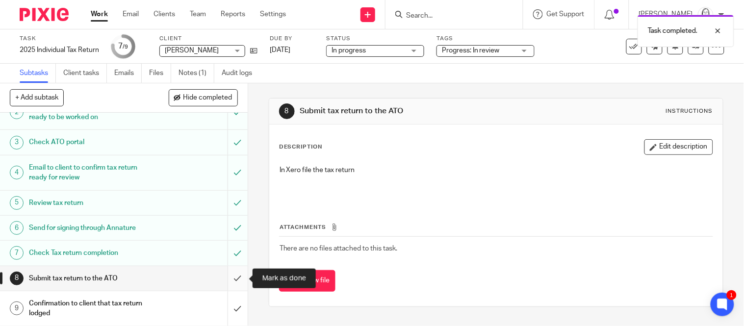
click at [237, 281] on input "submit" at bounding box center [124, 278] width 248 height 25
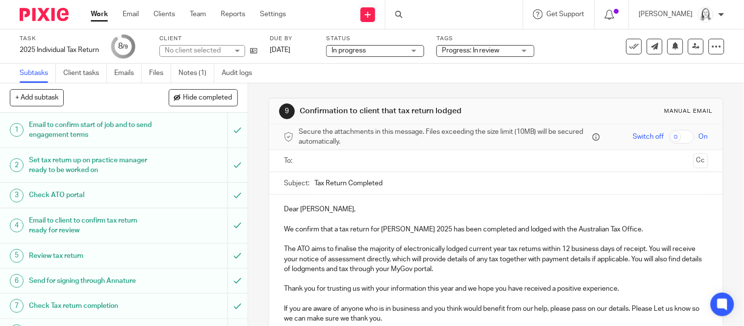
scroll to position [53, 0]
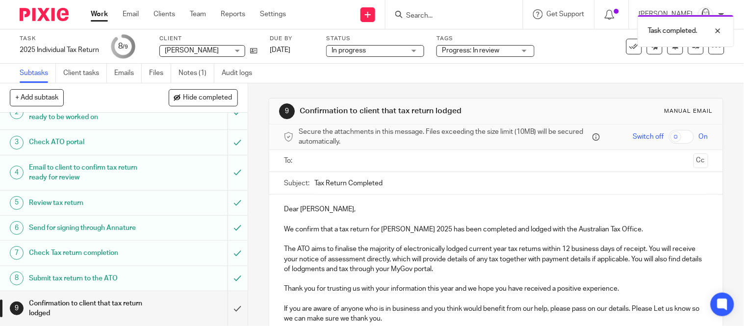
click at [323, 161] on input "text" at bounding box center [496, 161] width 388 height 11
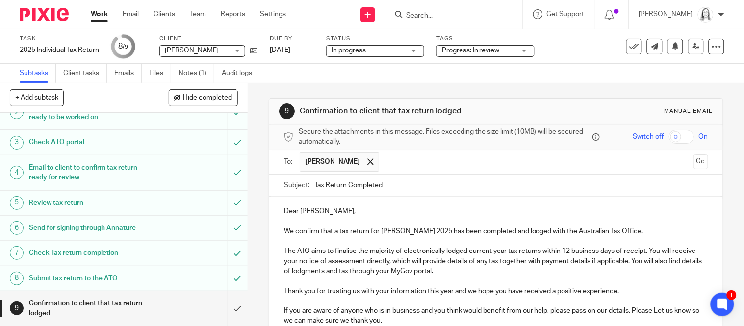
click at [337, 209] on p "Dear Christopher," at bounding box center [496, 212] width 424 height 10
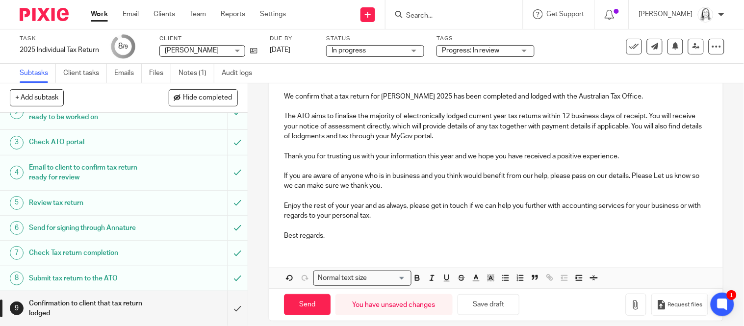
scroll to position [145, 0]
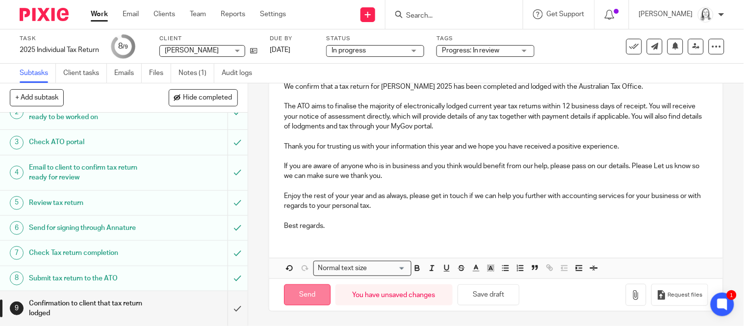
click at [311, 298] on input "Send" at bounding box center [307, 295] width 47 height 21
type input "Sent"
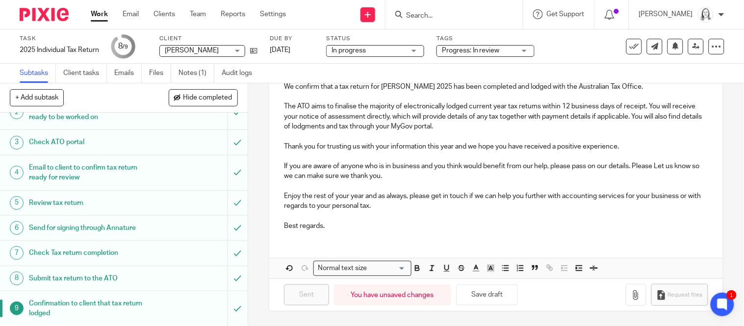
scroll to position [0, 0]
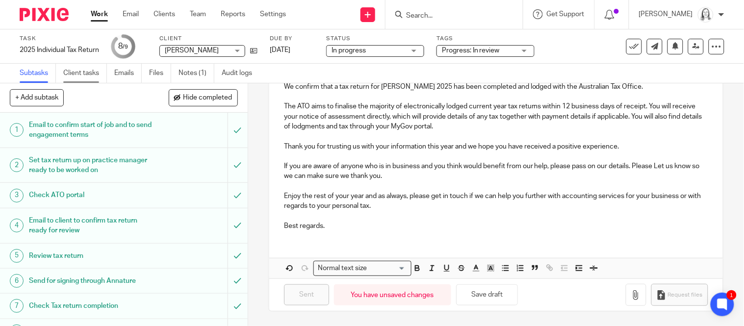
click at [83, 74] on link "Client tasks" at bounding box center [85, 73] width 44 height 19
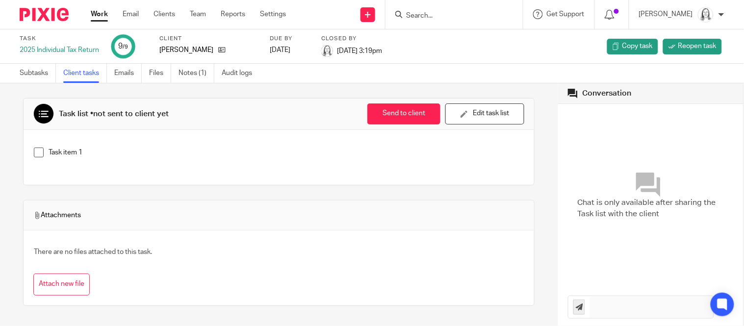
click at [36, 73] on link "Subtasks" at bounding box center [38, 73] width 36 height 19
click at [132, 15] on link "Email" at bounding box center [131, 14] width 16 height 10
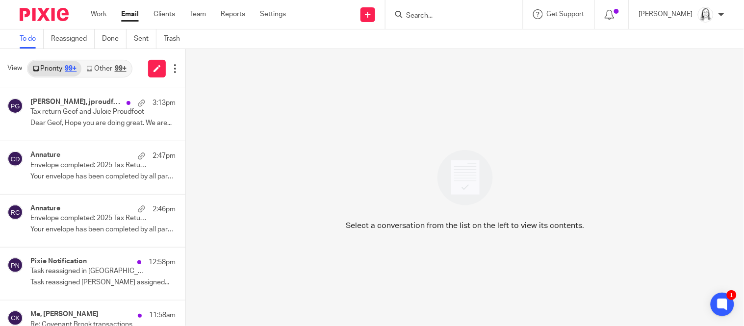
click at [106, 68] on link "Other 99+" at bounding box center [106, 69] width 50 height 16
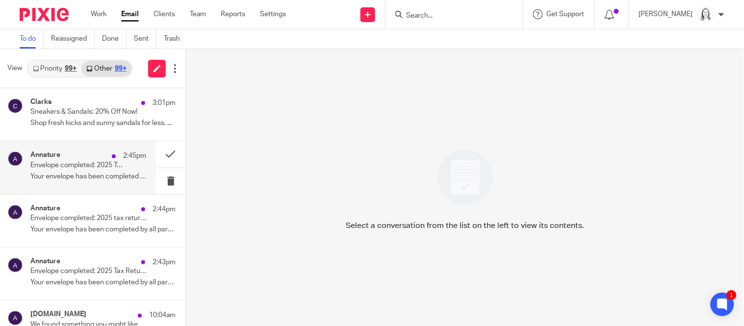
click at [71, 167] on p "Envelope completed: 2025 Tax Return and Engagment - [PERSON_NAME], [GEOGRAPHIC_…" at bounding box center [76, 165] width 93 height 8
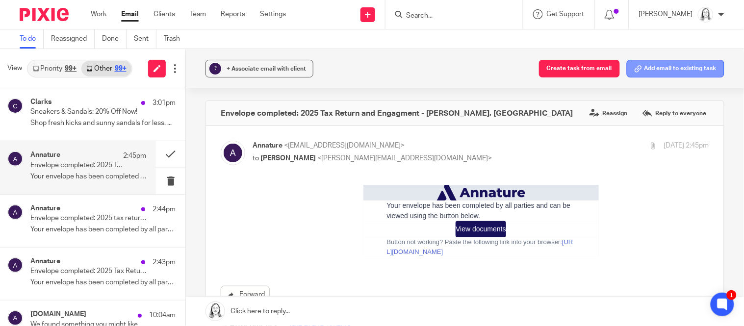
click at [674, 72] on button "Add email to existing task" at bounding box center [676, 69] width 98 height 18
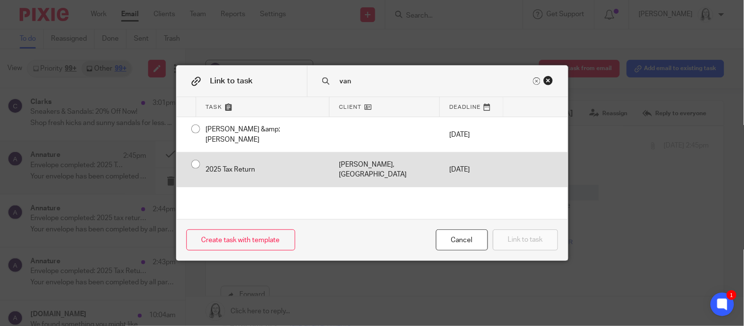
type input "van"
click at [197, 155] on div "2025 Tax Return" at bounding box center [262, 170] width 133 height 35
radio input "true"
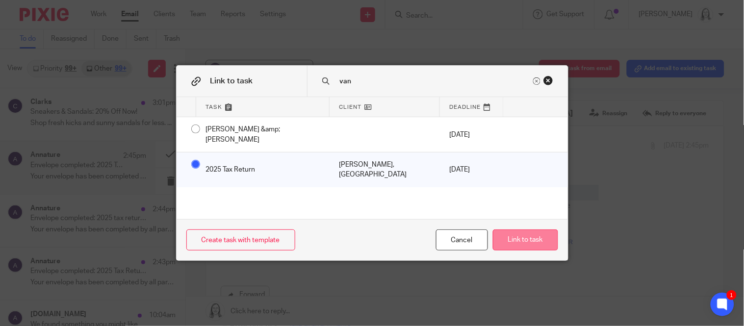
click at [532, 239] on button "Link to task" at bounding box center [525, 240] width 65 height 21
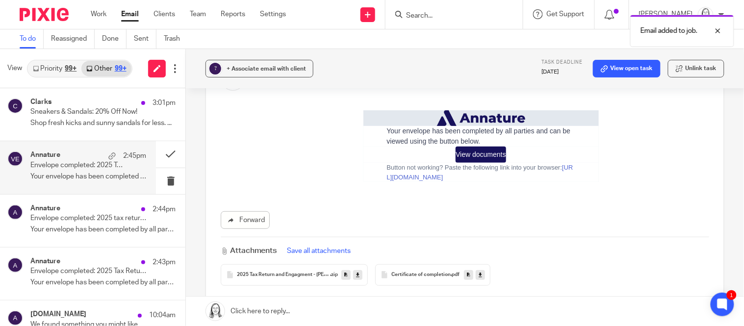
scroll to position [76, 0]
click at [338, 251] on button "Save all attachments" at bounding box center [320, 250] width 70 height 11
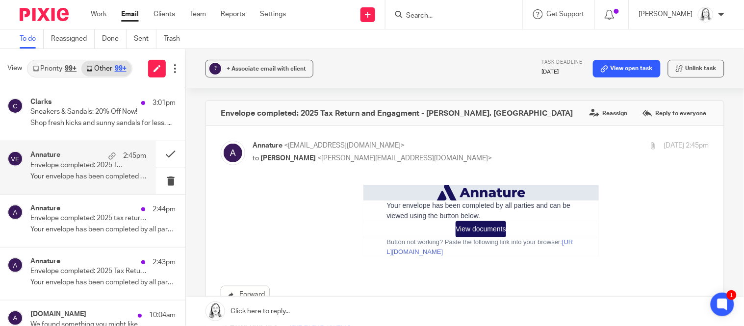
scroll to position [41, 0]
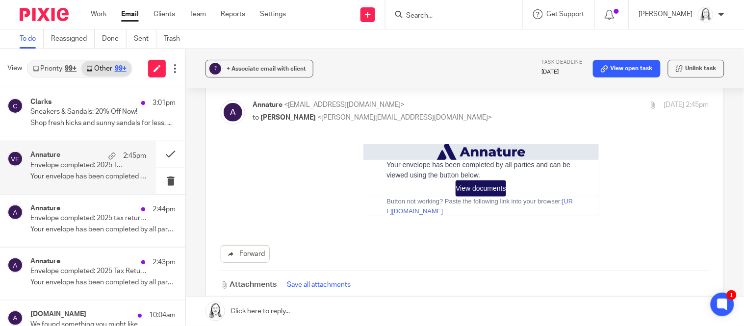
click at [338, 287] on button "Save all attachments" at bounding box center [320, 285] width 70 height 11
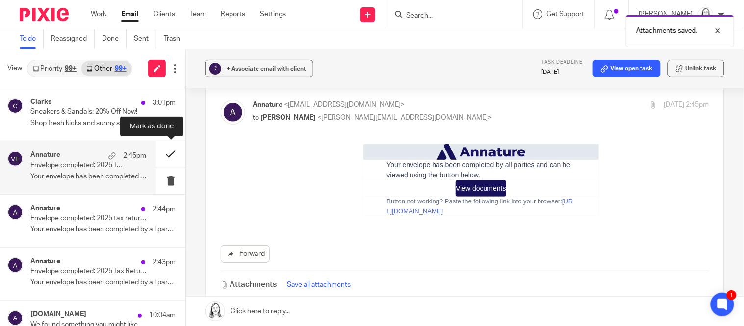
click at [168, 157] on button at bounding box center [170, 154] width 29 height 26
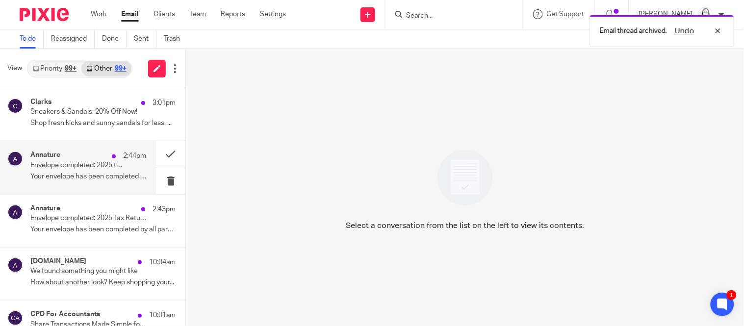
click at [113, 166] on p "Envelope completed: 2025 tax return and engagement - Anne Foxall" at bounding box center [76, 165] width 93 height 8
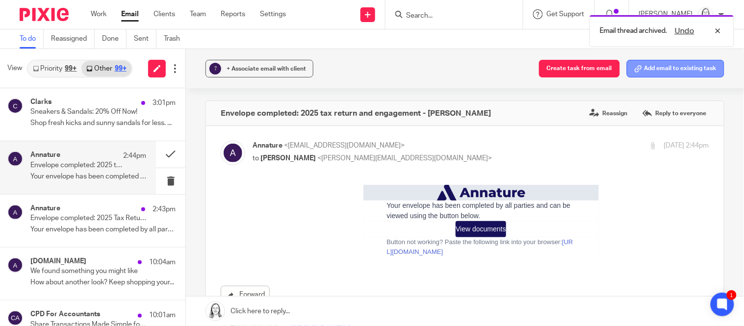
scroll to position [0, 0]
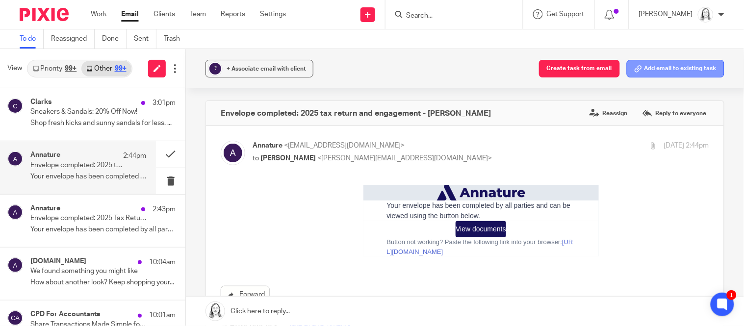
click at [657, 69] on button "Add email to existing task" at bounding box center [676, 69] width 98 height 18
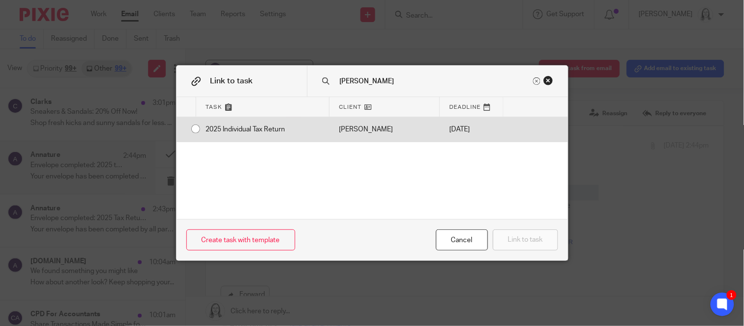
type input "foxall"
click at [196, 130] on div "2025 Individual Tax Return" at bounding box center [262, 129] width 133 height 25
radio input "true"
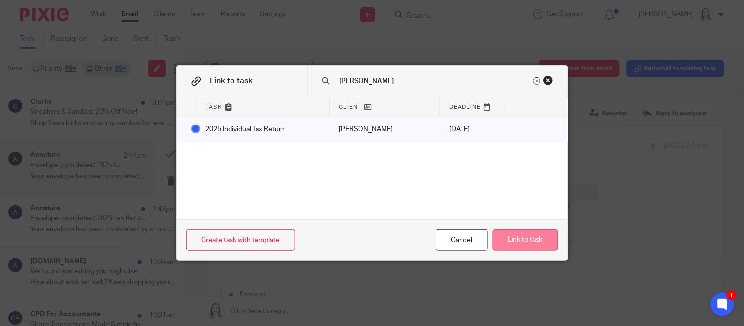
click at [531, 238] on button "Link to task" at bounding box center [525, 240] width 65 height 21
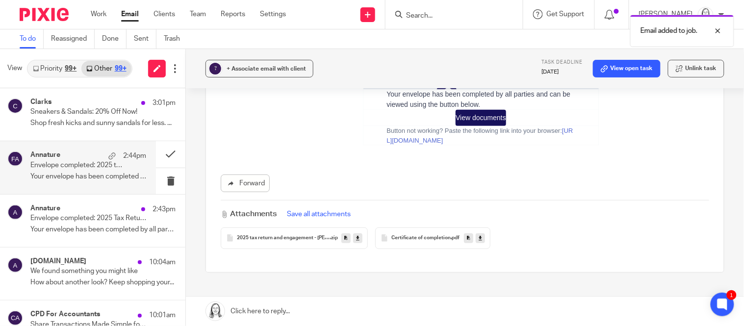
scroll to position [121, 0]
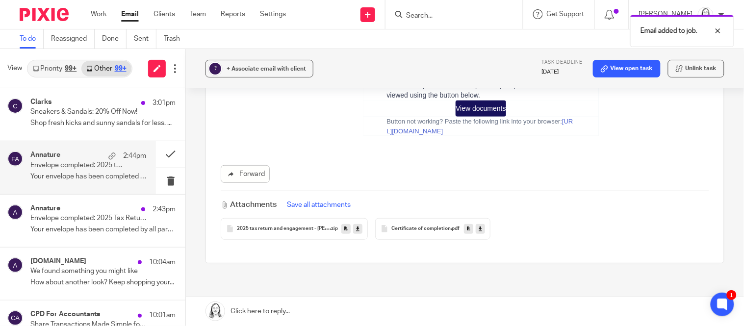
click at [316, 205] on button "Save all attachments" at bounding box center [320, 205] width 70 height 11
click at [614, 70] on link "View open task" at bounding box center [627, 69] width 68 height 18
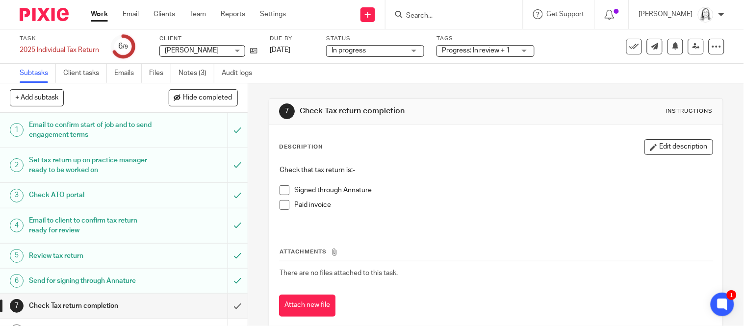
click at [287, 189] on span at bounding box center [285, 190] width 10 height 10
click at [285, 207] on span at bounding box center [285, 205] width 10 height 10
click at [236, 307] on input "submit" at bounding box center [124, 306] width 248 height 25
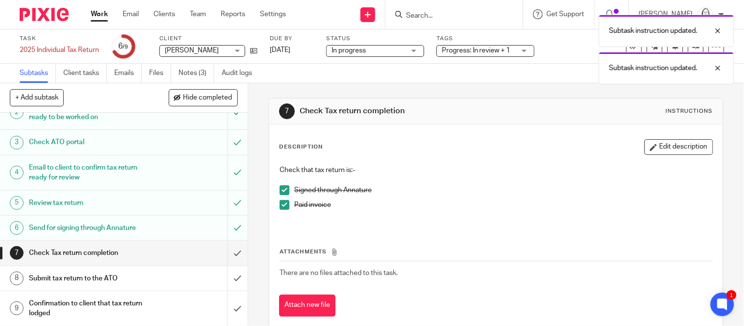
scroll to position [20, 0]
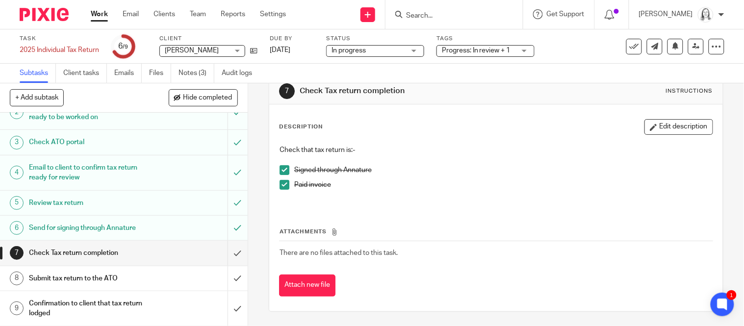
click at [424, 38] on label "Status" at bounding box center [375, 39] width 98 height 8
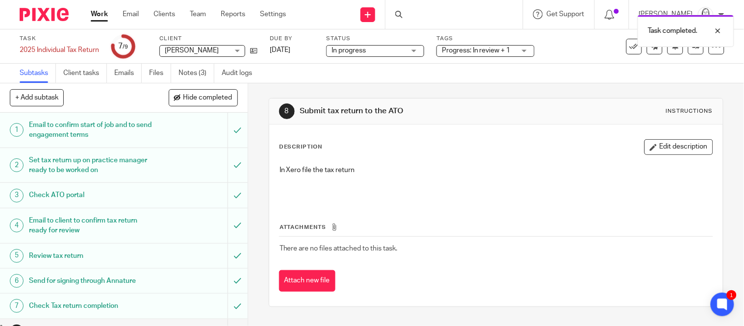
scroll to position [53, 0]
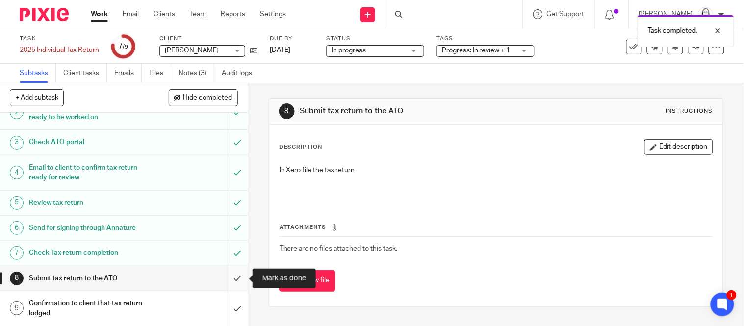
click at [237, 280] on input "submit" at bounding box center [124, 278] width 248 height 25
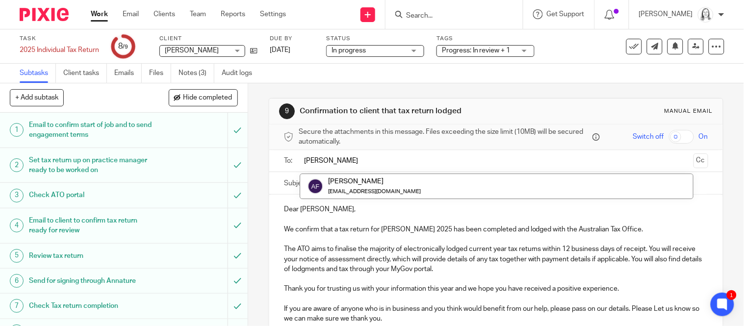
scroll to position [53, 0]
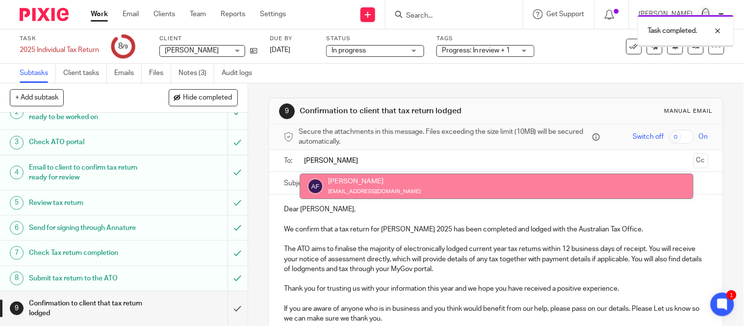
type input "[PERSON_NAME]"
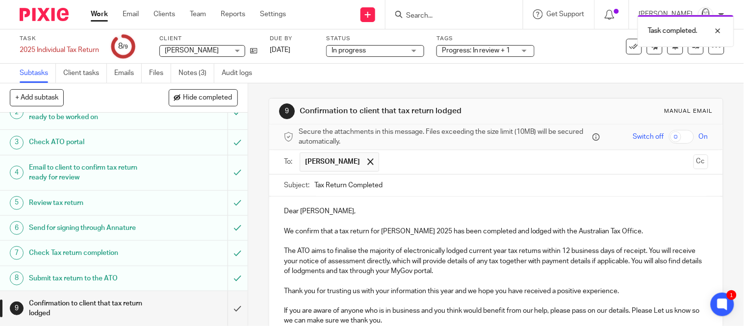
scroll to position [145, 0]
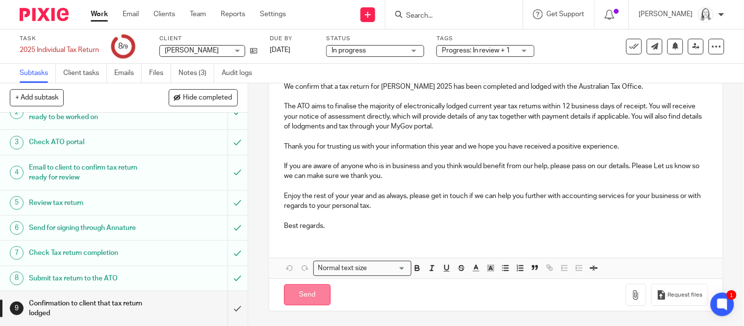
click at [312, 295] on input "Send" at bounding box center [307, 295] width 47 height 21
type input "Sent"
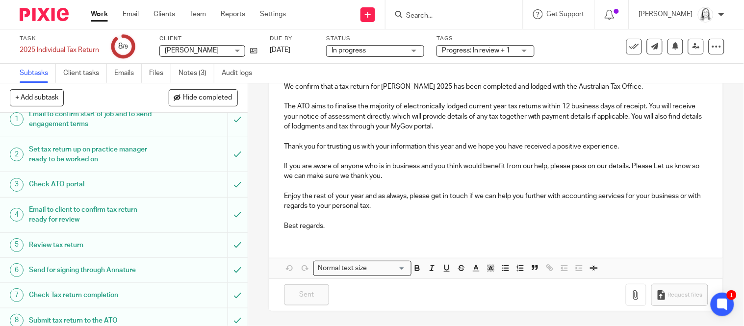
scroll to position [0, 0]
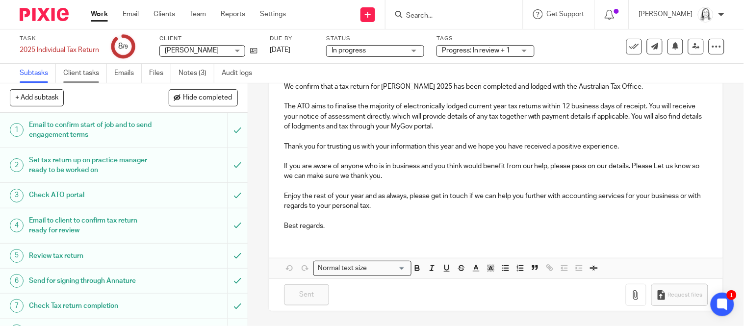
click at [92, 75] on link "Client tasks" at bounding box center [85, 73] width 44 height 19
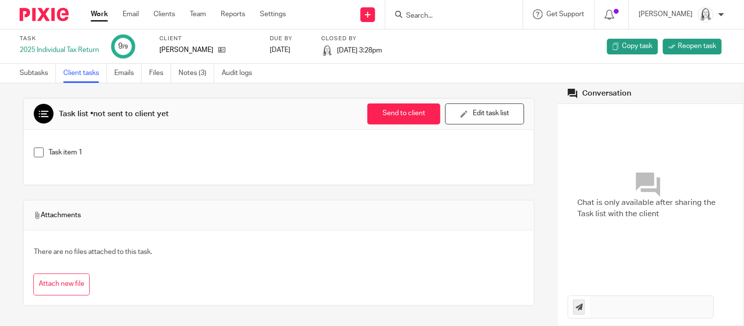
click at [425, 13] on input "Search" at bounding box center [449, 16] width 88 height 9
type input "[PERSON_NAME]"
click button "submit" at bounding box center [0, 0] width 0 height 0
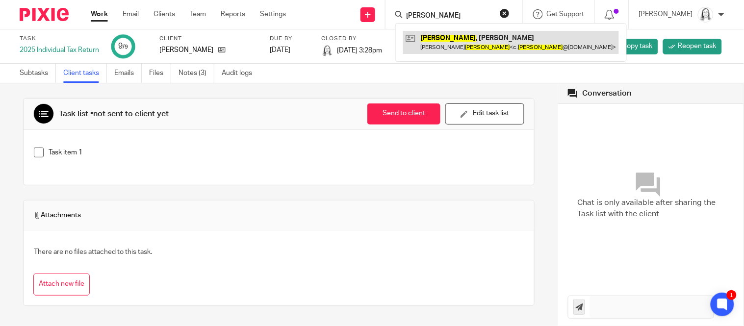
click at [426, 41] on link at bounding box center [511, 42] width 216 height 23
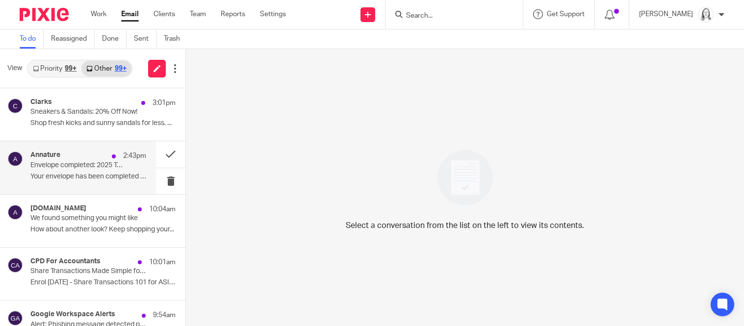
click at [66, 169] on p "Envelope completed: 2025 Tax Return and engagement - [PERSON_NAME]" at bounding box center [76, 165] width 93 height 8
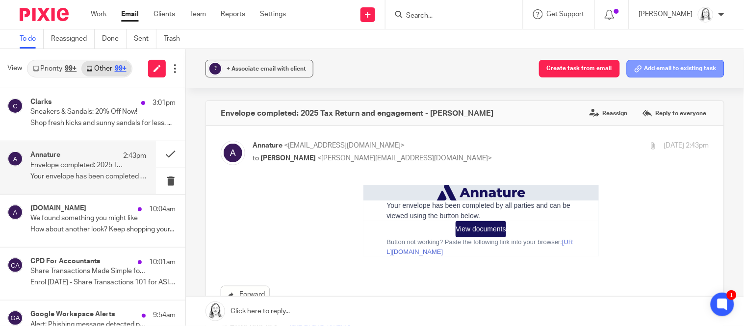
click at [663, 70] on button "Add email to existing task" at bounding box center [676, 69] width 98 height 18
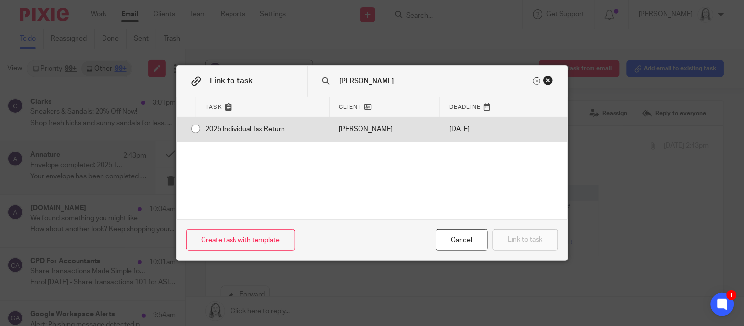
type input "eastwood"
click at [196, 131] on div "2025 Individual Tax Return" at bounding box center [262, 129] width 133 height 25
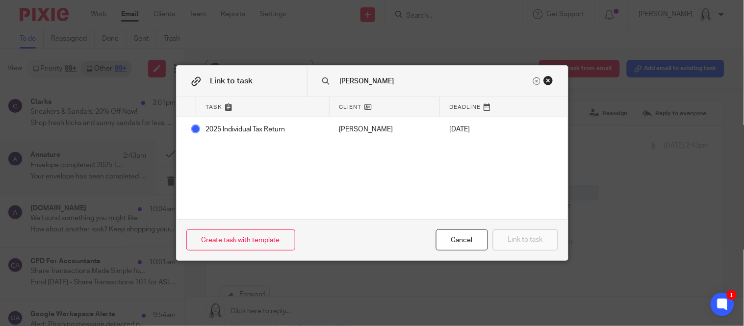
radio input "true"
click at [527, 243] on button "Link to task" at bounding box center [525, 240] width 65 height 21
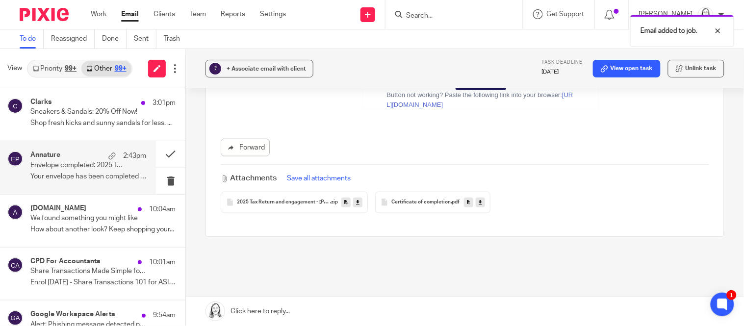
scroll to position [148, 0]
click at [332, 177] on button "Save all attachments" at bounding box center [320, 177] width 70 height 11
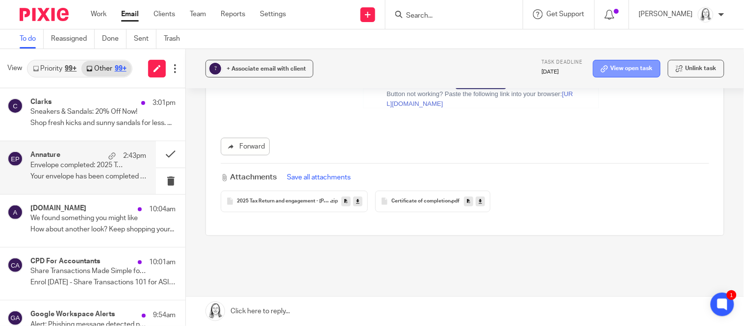
click at [643, 66] on link "View open task" at bounding box center [627, 69] width 68 height 18
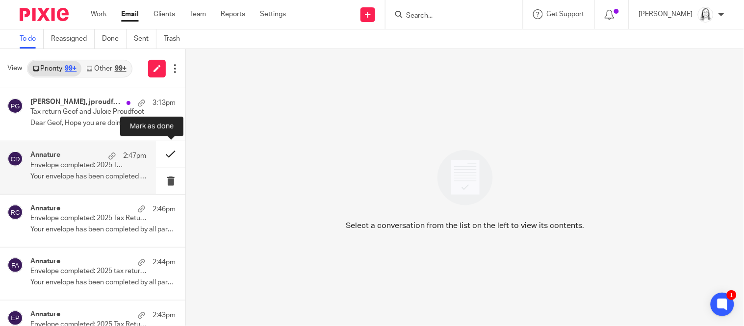
click at [172, 155] on button at bounding box center [170, 154] width 29 height 26
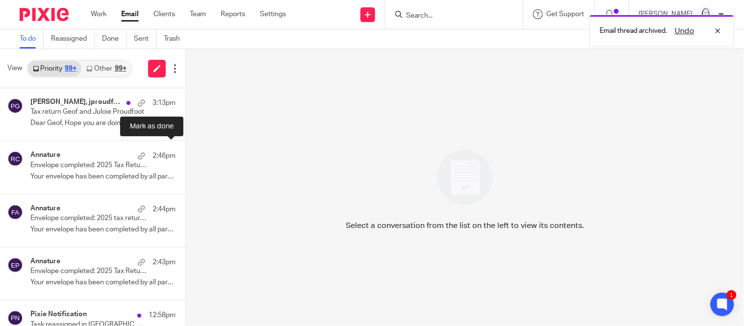
click at [185, 155] on button at bounding box center [189, 154] width 8 height 26
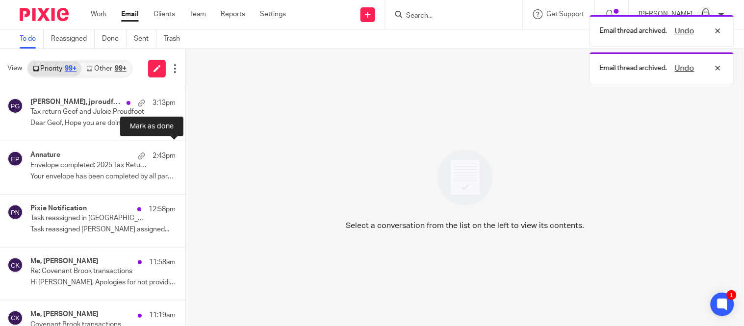
click at [185, 155] on button at bounding box center [189, 154] width 8 height 26
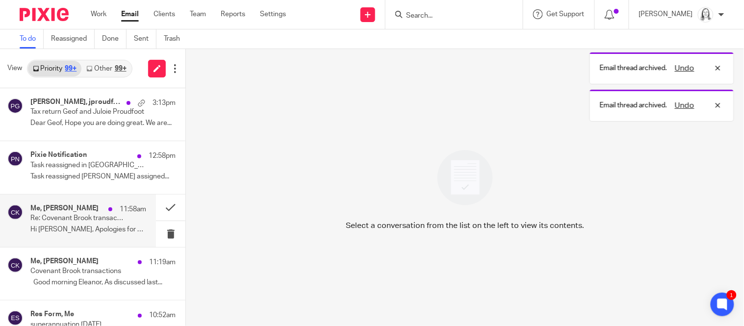
click at [67, 212] on h4 "Me, Clarah Kativu" at bounding box center [64, 209] width 68 height 8
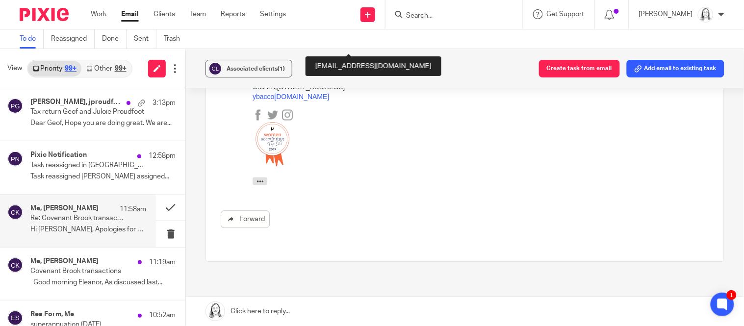
scroll to position [488, 0]
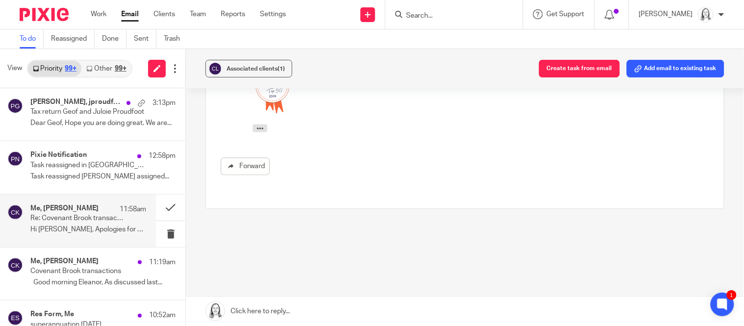
click at [104, 69] on link "Other 99+" at bounding box center [106, 69] width 50 height 16
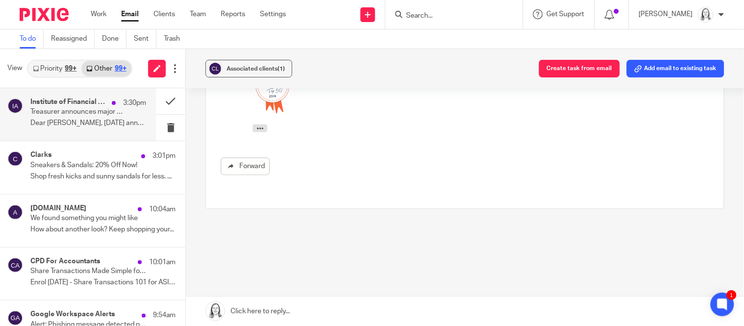
click at [86, 115] on p "Treasurer announces major changes to Division 296 tax" at bounding box center [76, 112] width 93 height 8
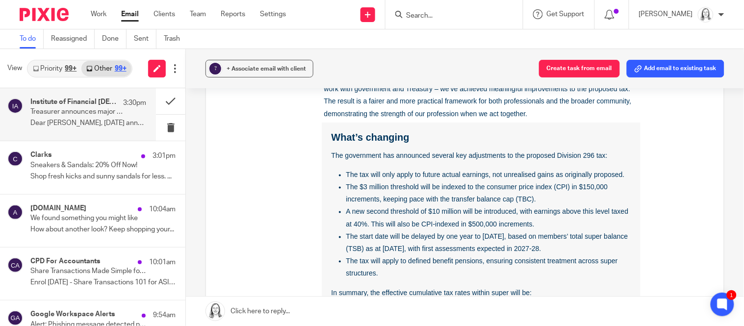
scroll to position [399, 0]
click at [56, 68] on link "Priority 99+" at bounding box center [54, 69] width 53 height 16
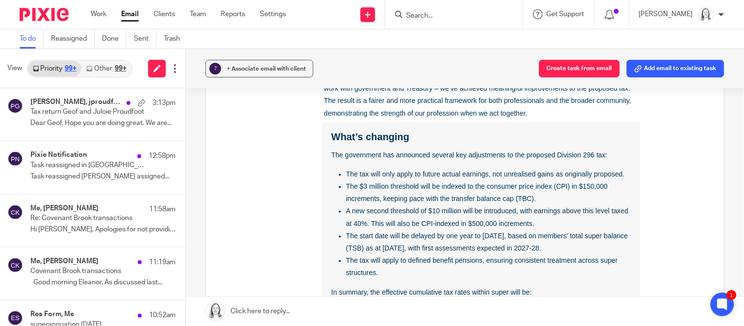
click at [107, 67] on link "Other 99+" at bounding box center [106, 69] width 50 height 16
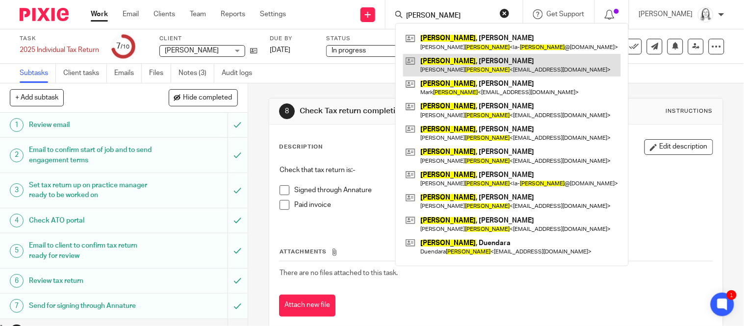
type input "[PERSON_NAME]"
click at [440, 64] on link at bounding box center [512, 65] width 218 height 23
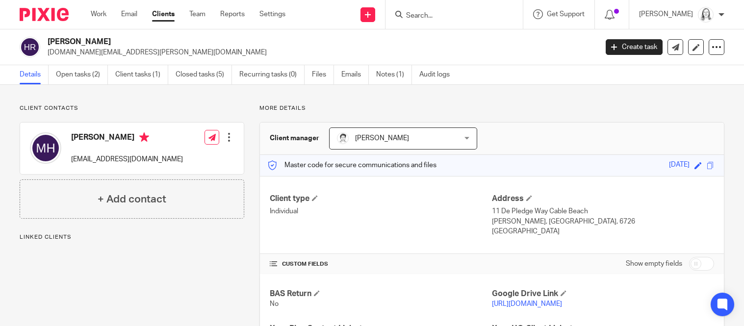
click at [76, 75] on link "Open tasks (2)" at bounding box center [82, 74] width 52 height 19
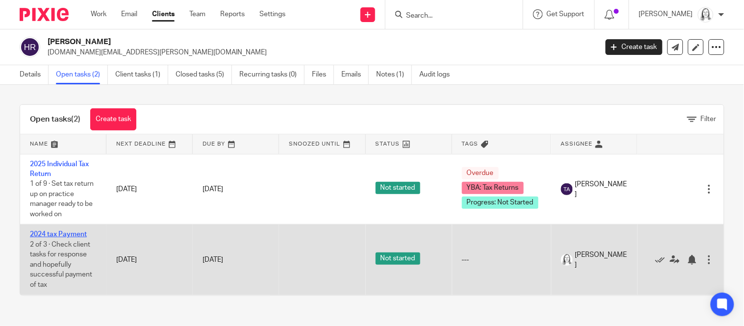
click at [67, 237] on link "2024 tax Payment" at bounding box center [58, 234] width 57 height 7
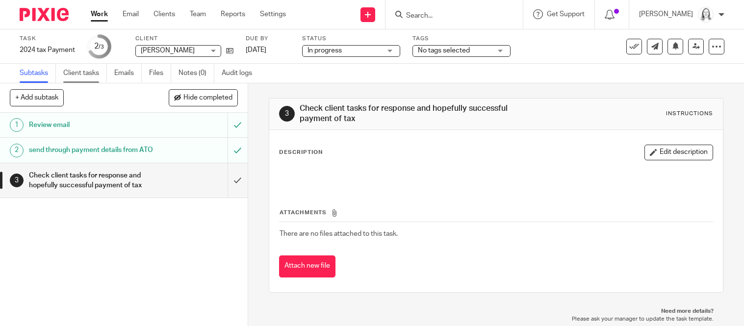
click at [87, 74] on link "Client tasks" at bounding box center [85, 73] width 44 height 19
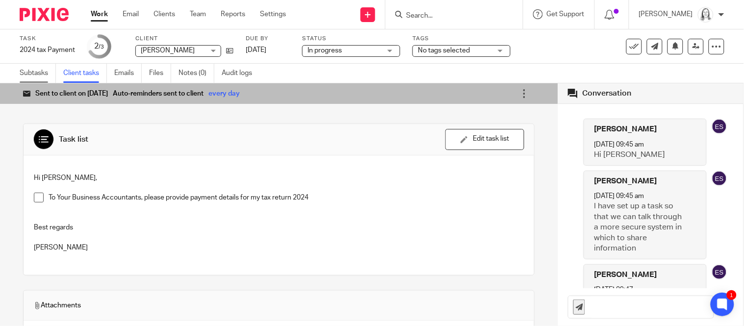
click at [32, 74] on link "Subtasks" at bounding box center [38, 73] width 36 height 19
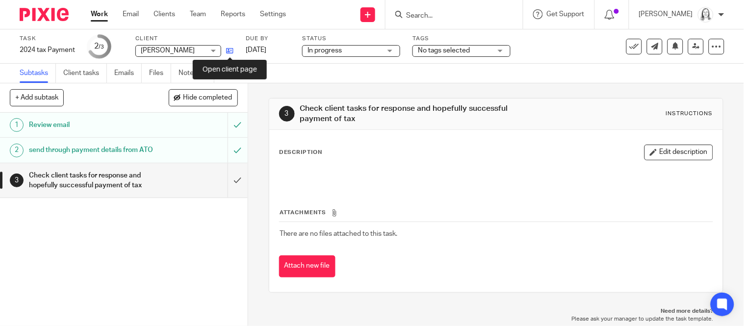
click at [230, 51] on icon at bounding box center [229, 50] width 7 height 7
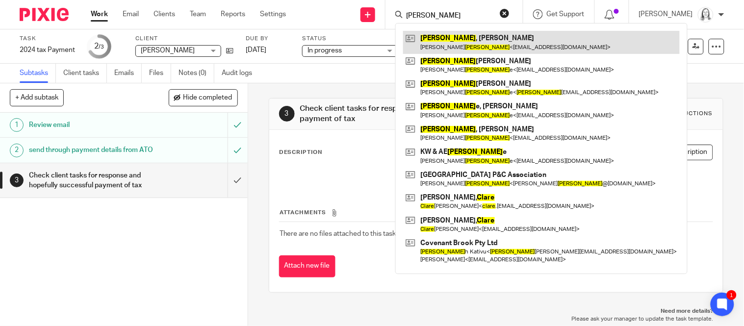
type input "clark"
click at [514, 50] on link at bounding box center [541, 42] width 277 height 23
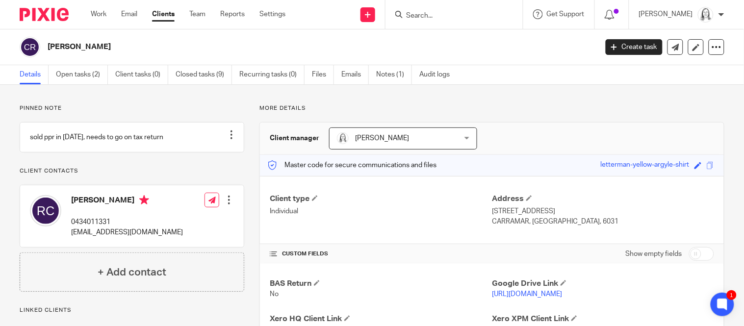
click at [419, 12] on input "Search" at bounding box center [449, 16] width 88 height 9
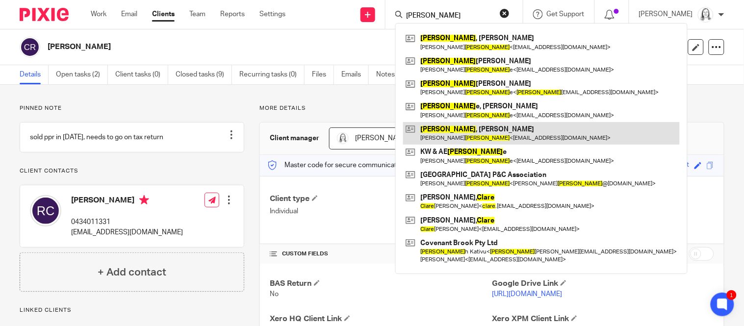
type input "[PERSON_NAME]"
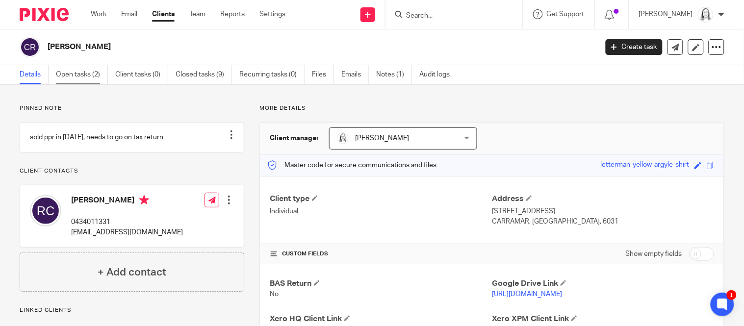
click at [69, 74] on link "Open tasks (2)" at bounding box center [82, 74] width 52 height 19
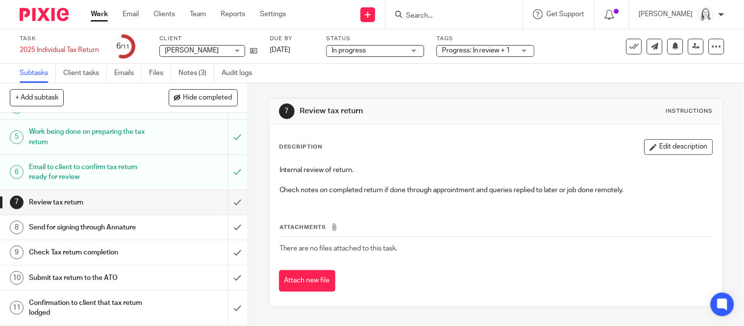
scroll to position [114, 0]
click at [189, 75] on link "Notes (3)" at bounding box center [197, 73] width 36 height 19
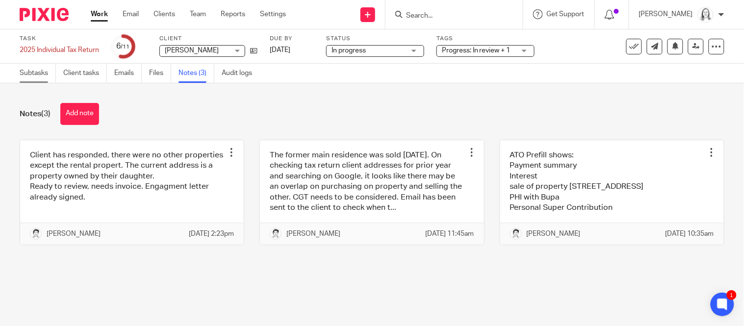
click at [38, 71] on link "Subtasks" at bounding box center [38, 73] width 36 height 19
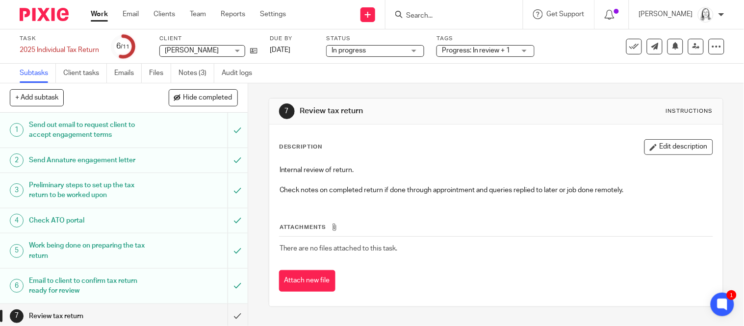
click at [115, 127] on h1 "Send out email to request client to accept engagement terms" at bounding box center [92, 130] width 126 height 25
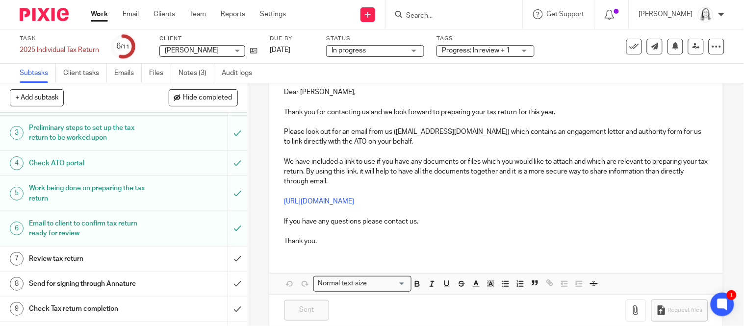
scroll to position [114, 0]
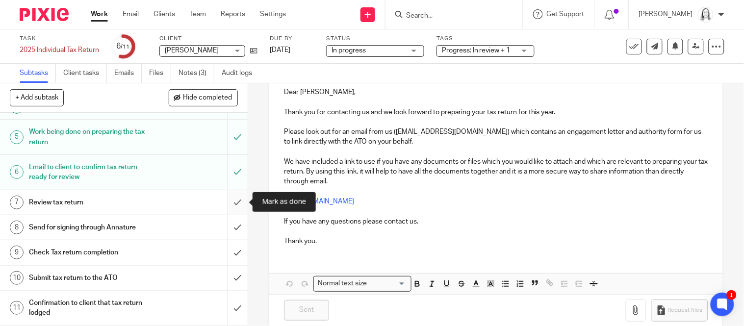
click at [236, 204] on input "submit" at bounding box center [124, 202] width 248 height 25
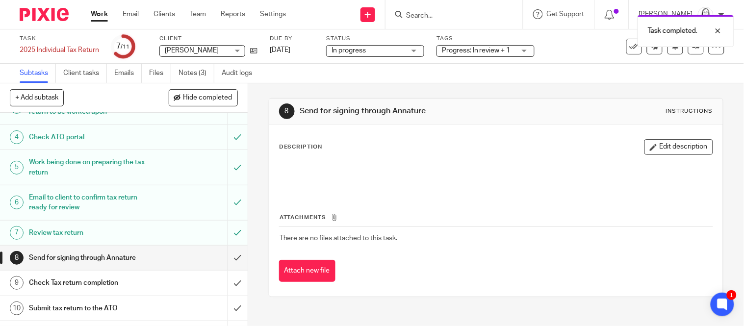
scroll to position [114, 0]
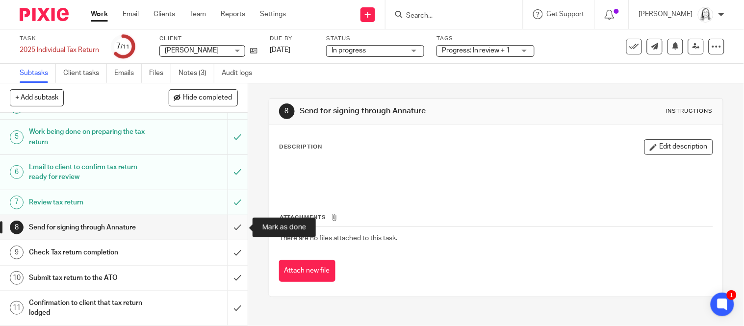
click at [238, 229] on input "submit" at bounding box center [124, 227] width 248 height 25
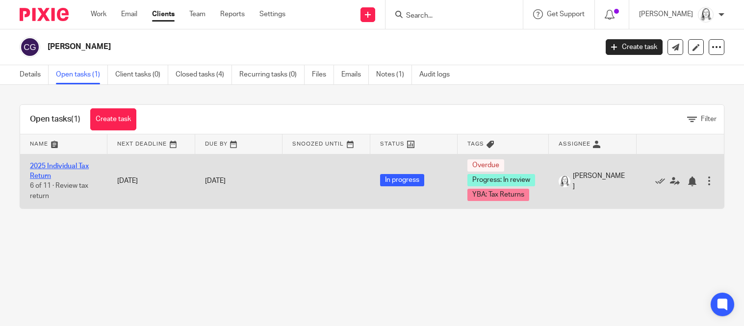
click at [57, 164] on link "2025 Individual Tax Return" at bounding box center [59, 171] width 59 height 17
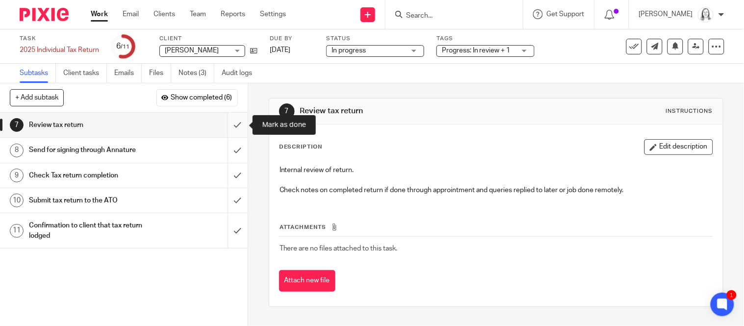
click at [236, 128] on input "submit" at bounding box center [124, 125] width 248 height 25
